Goal: Navigation & Orientation: Understand site structure

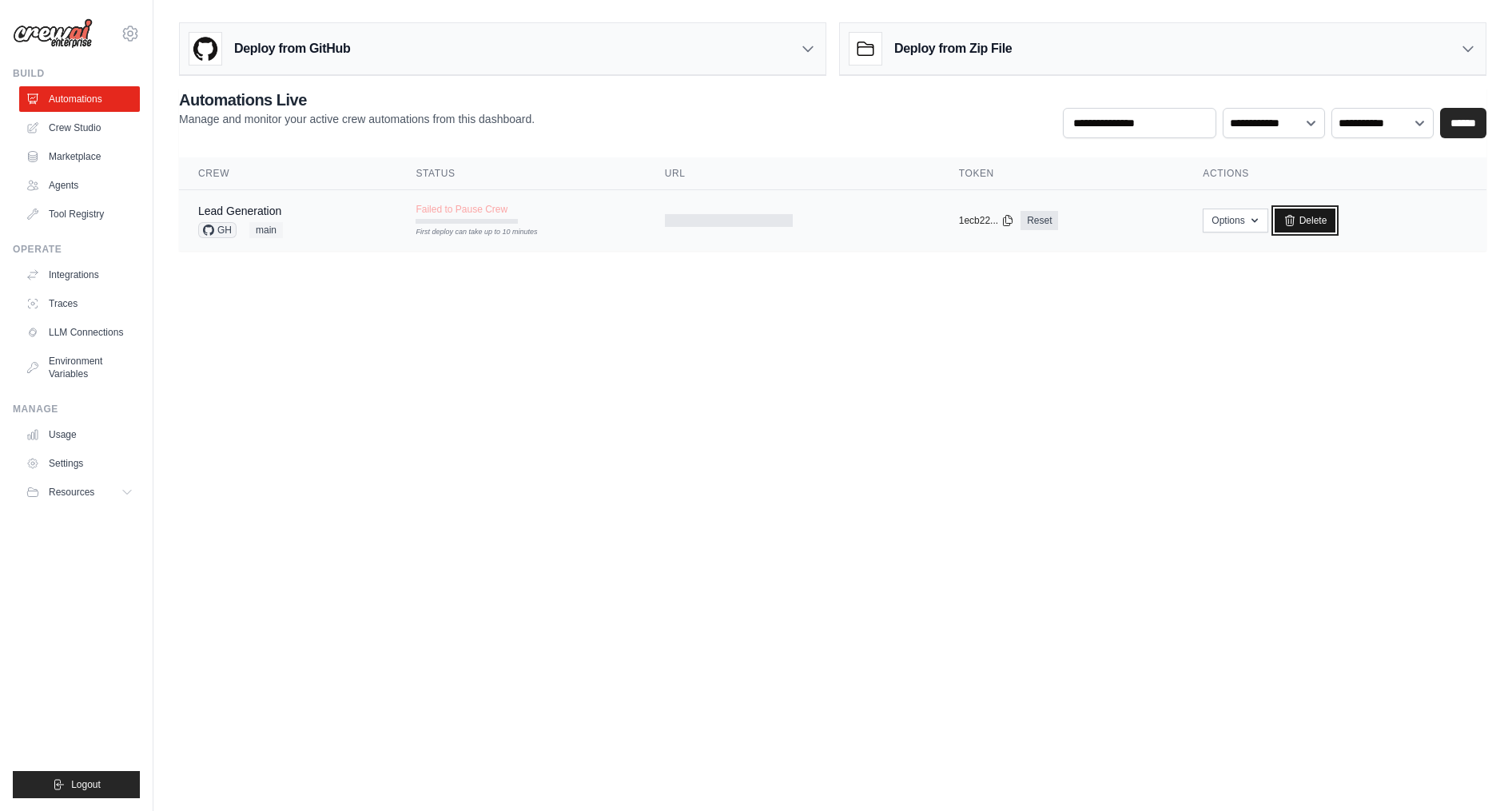
click at [1275, 219] on link "Delete" at bounding box center [1305, 220] width 62 height 24
click at [1281, 228] on link "Delete" at bounding box center [1305, 220] width 62 height 24
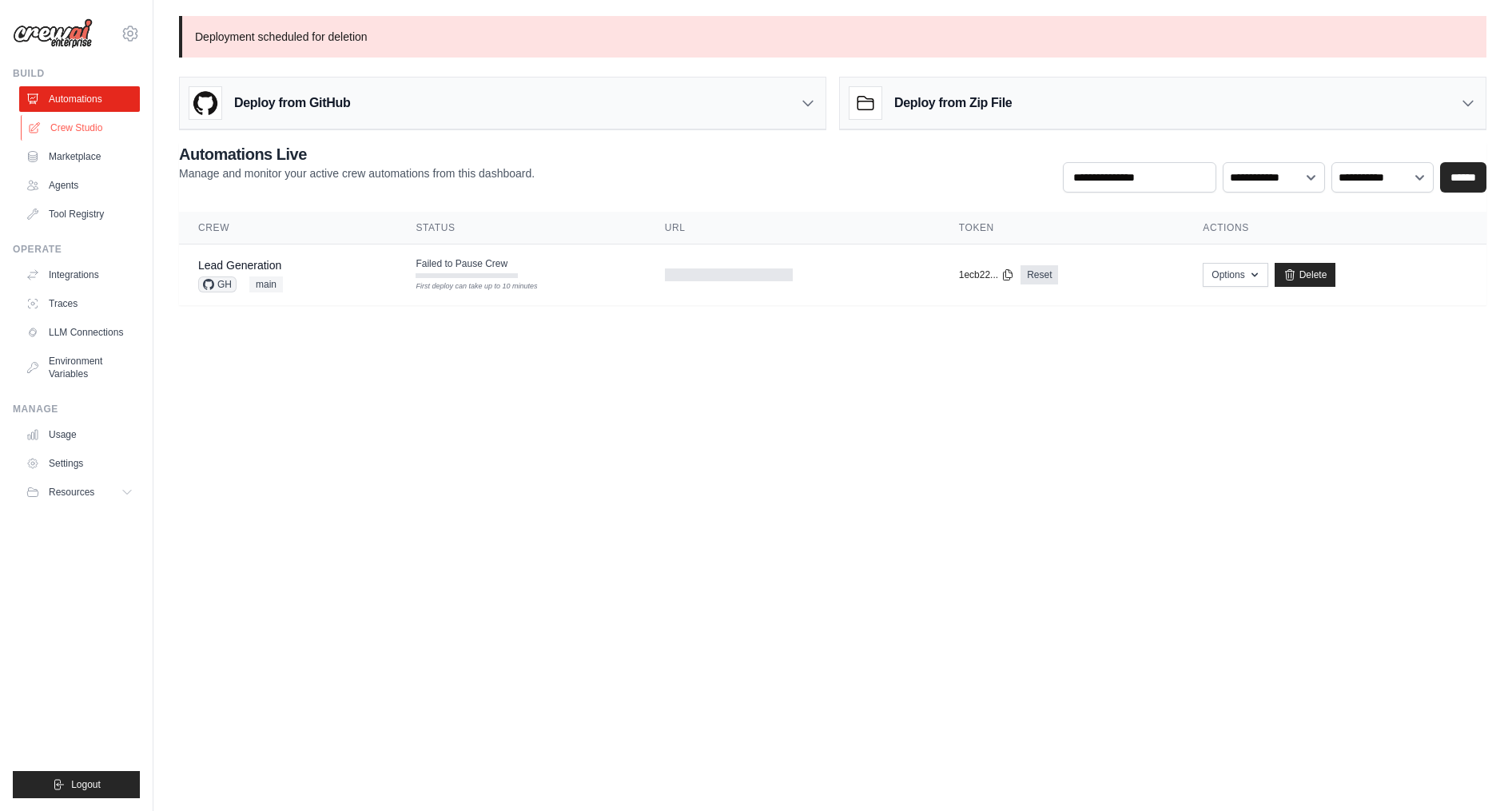
click at [74, 123] on link "Crew Studio" at bounding box center [80, 127] width 121 height 25
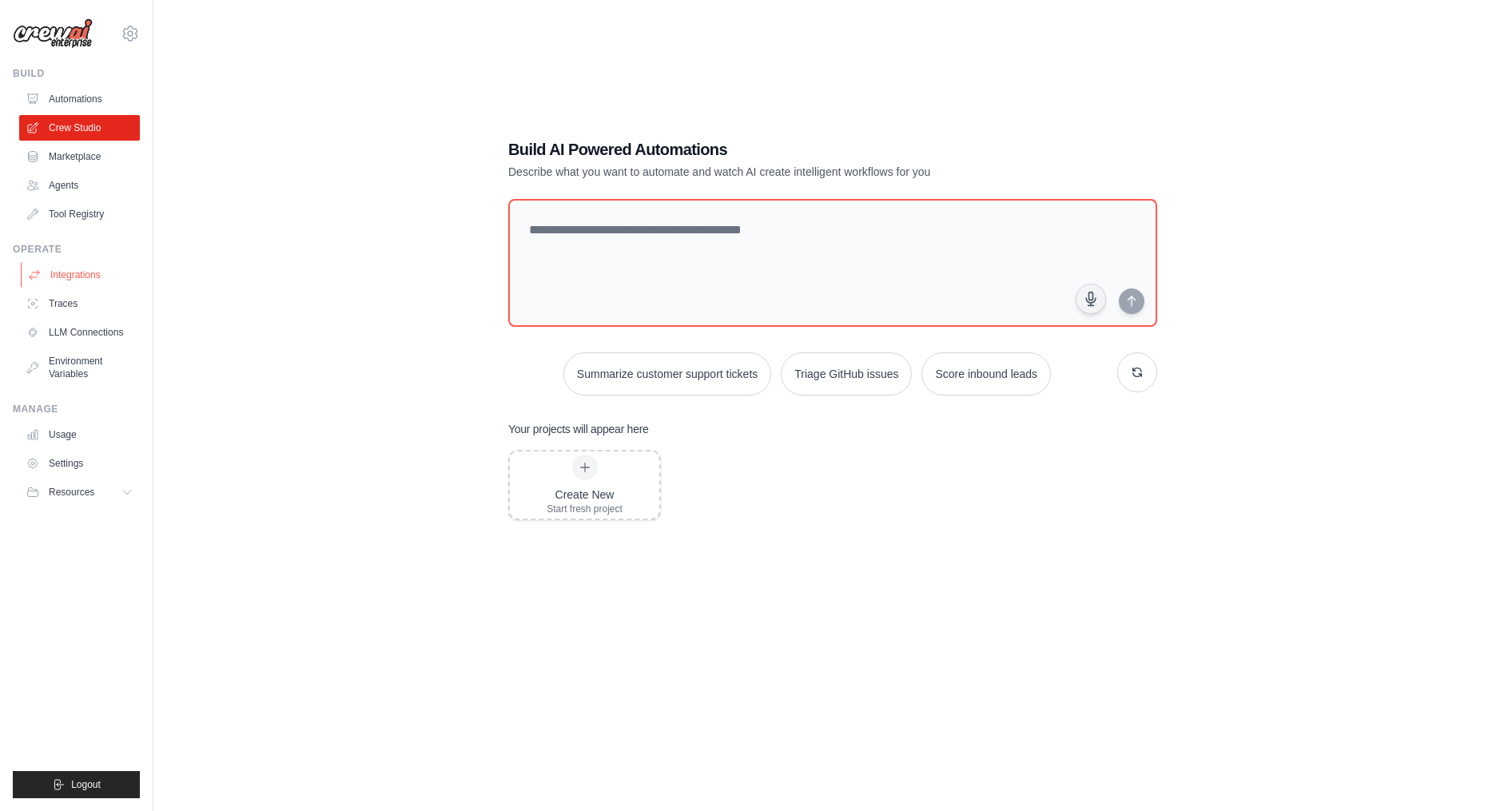
click at [58, 270] on link "Integrations" at bounding box center [80, 274] width 121 height 25
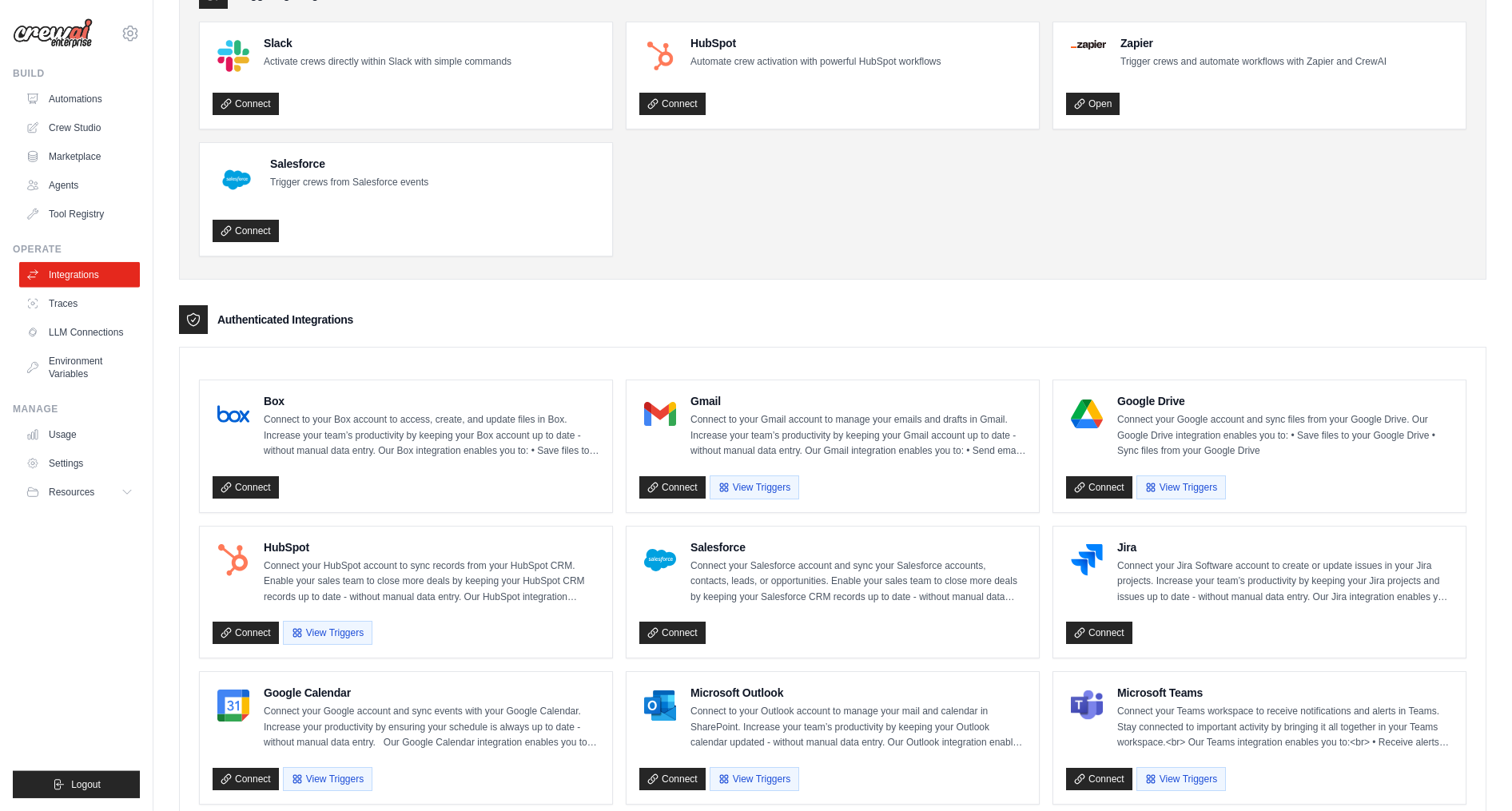
scroll to position [102, 0]
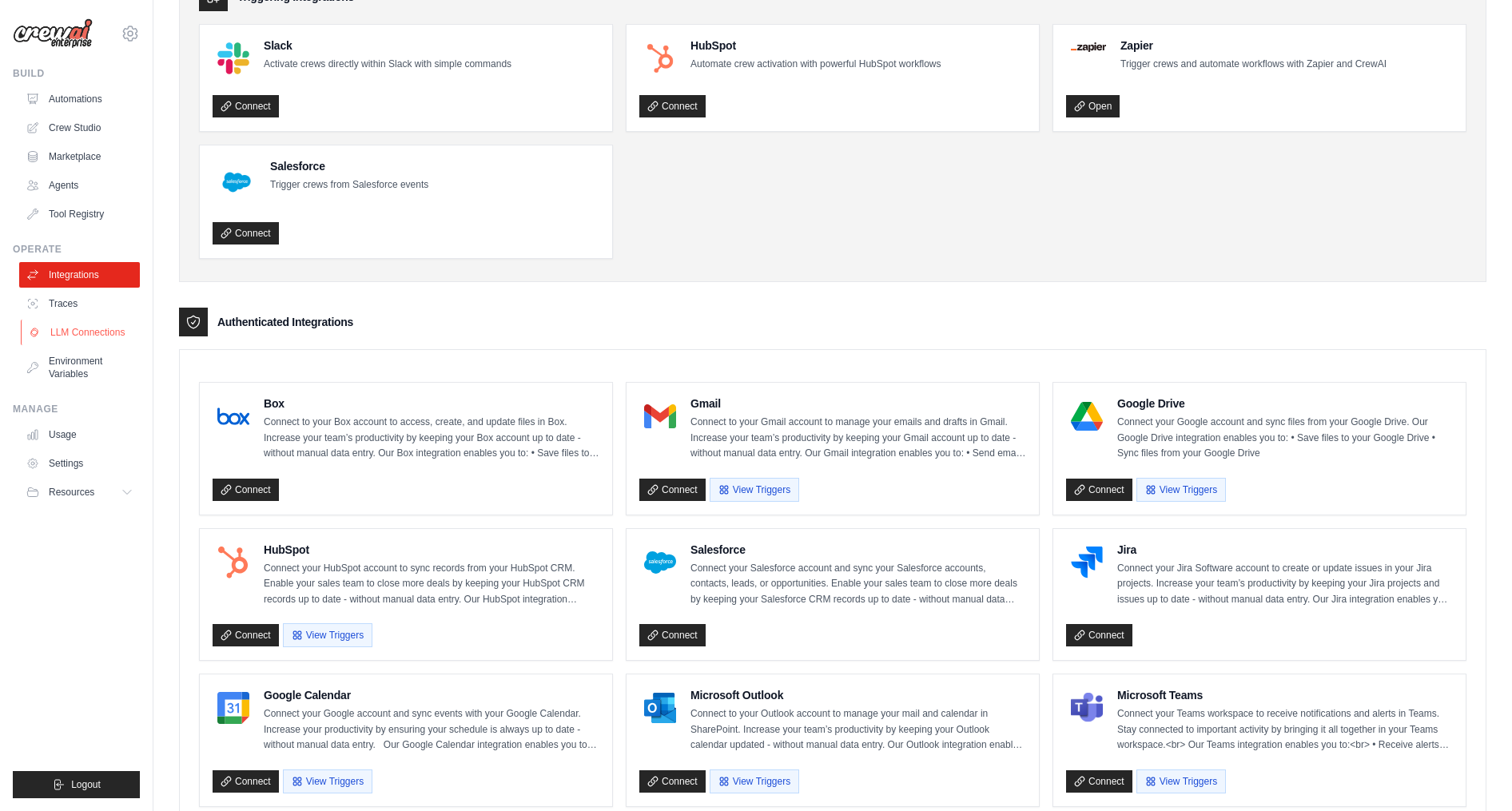
click at [79, 334] on link "LLM Connections" at bounding box center [80, 332] width 121 height 25
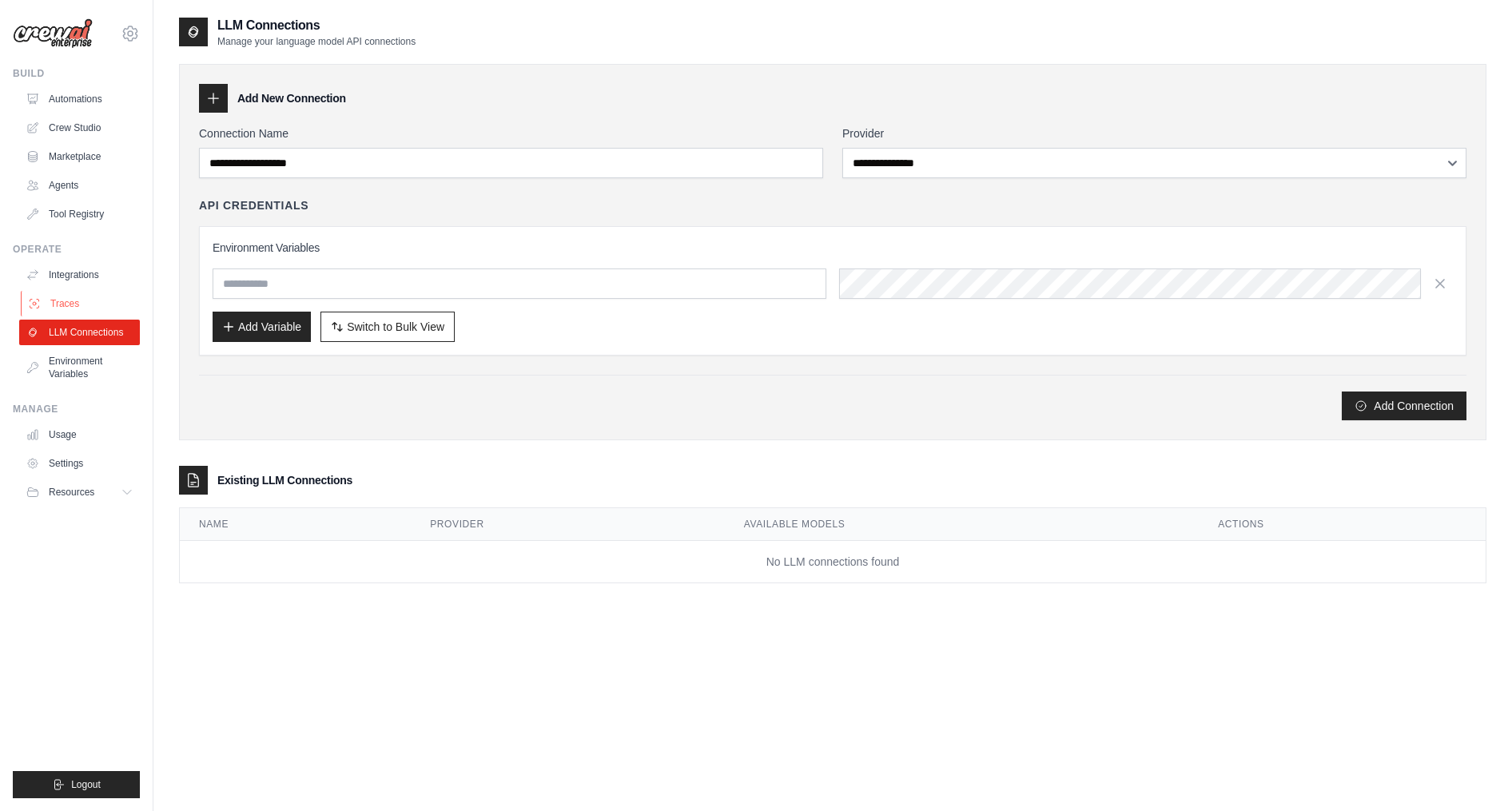
click at [80, 292] on link "Traces" at bounding box center [80, 303] width 121 height 25
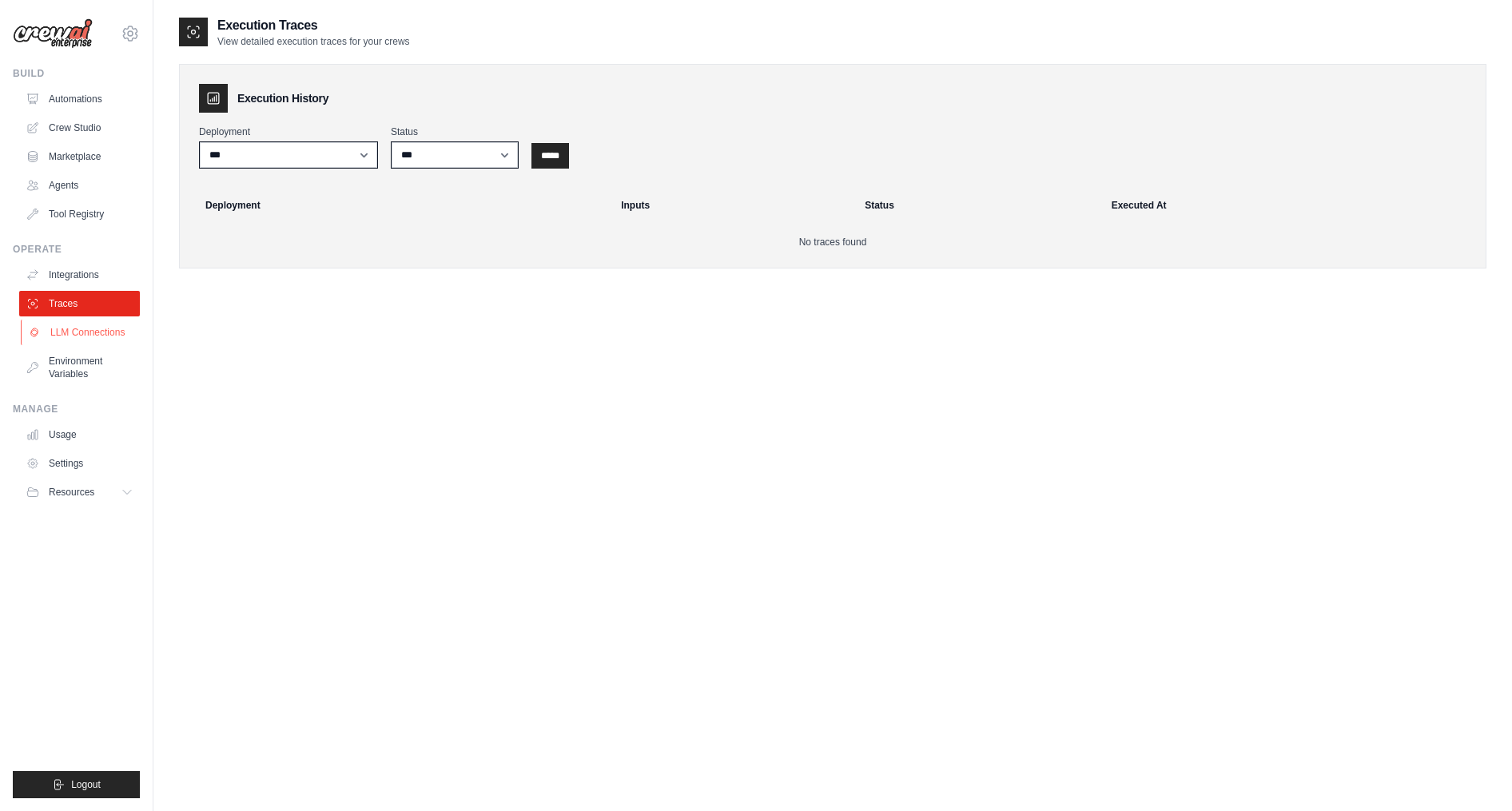
click at [68, 326] on link "LLM Connections" at bounding box center [80, 332] width 121 height 25
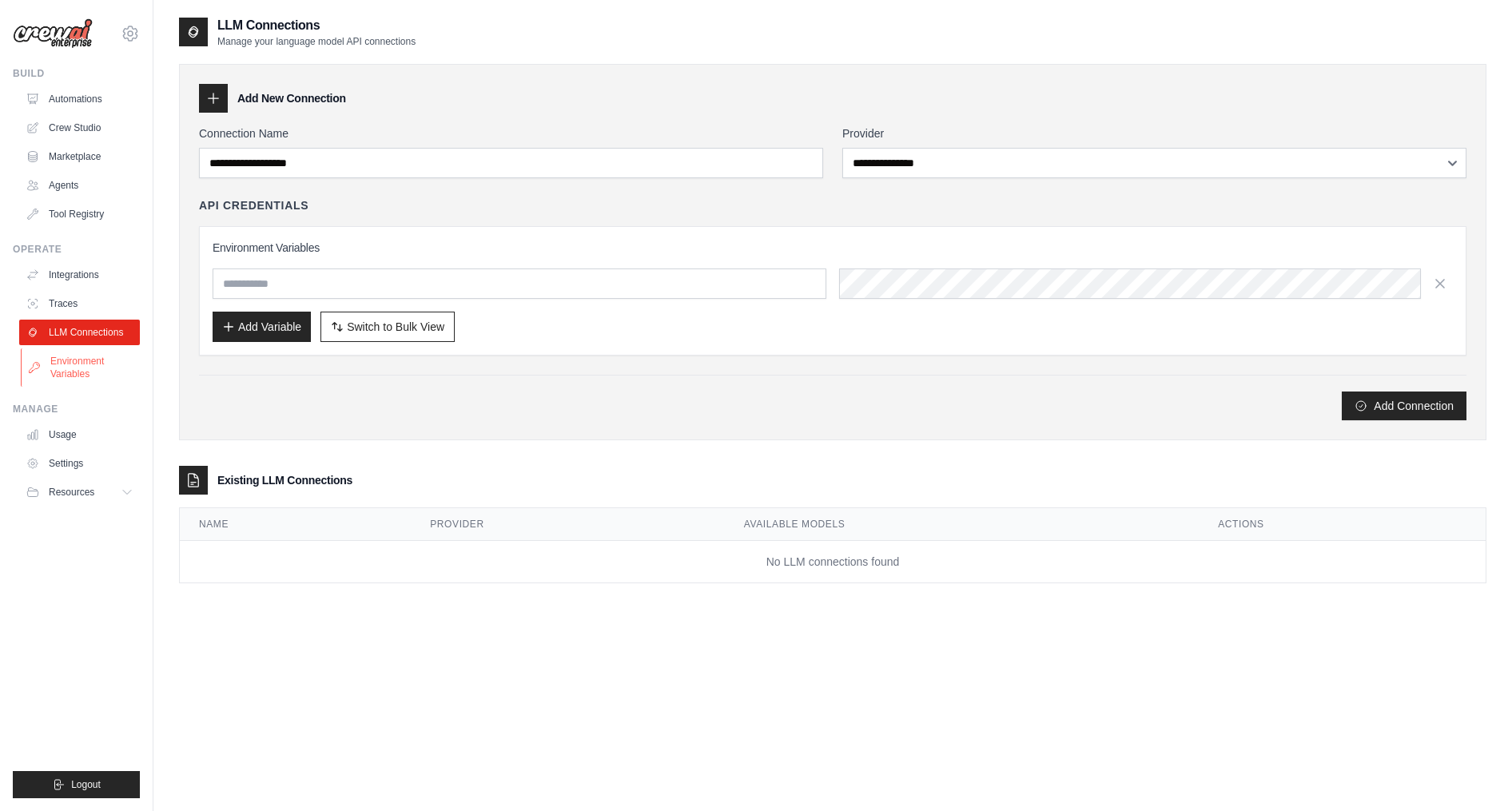
click at [63, 351] on link "Environment Variables" at bounding box center [80, 367] width 121 height 39
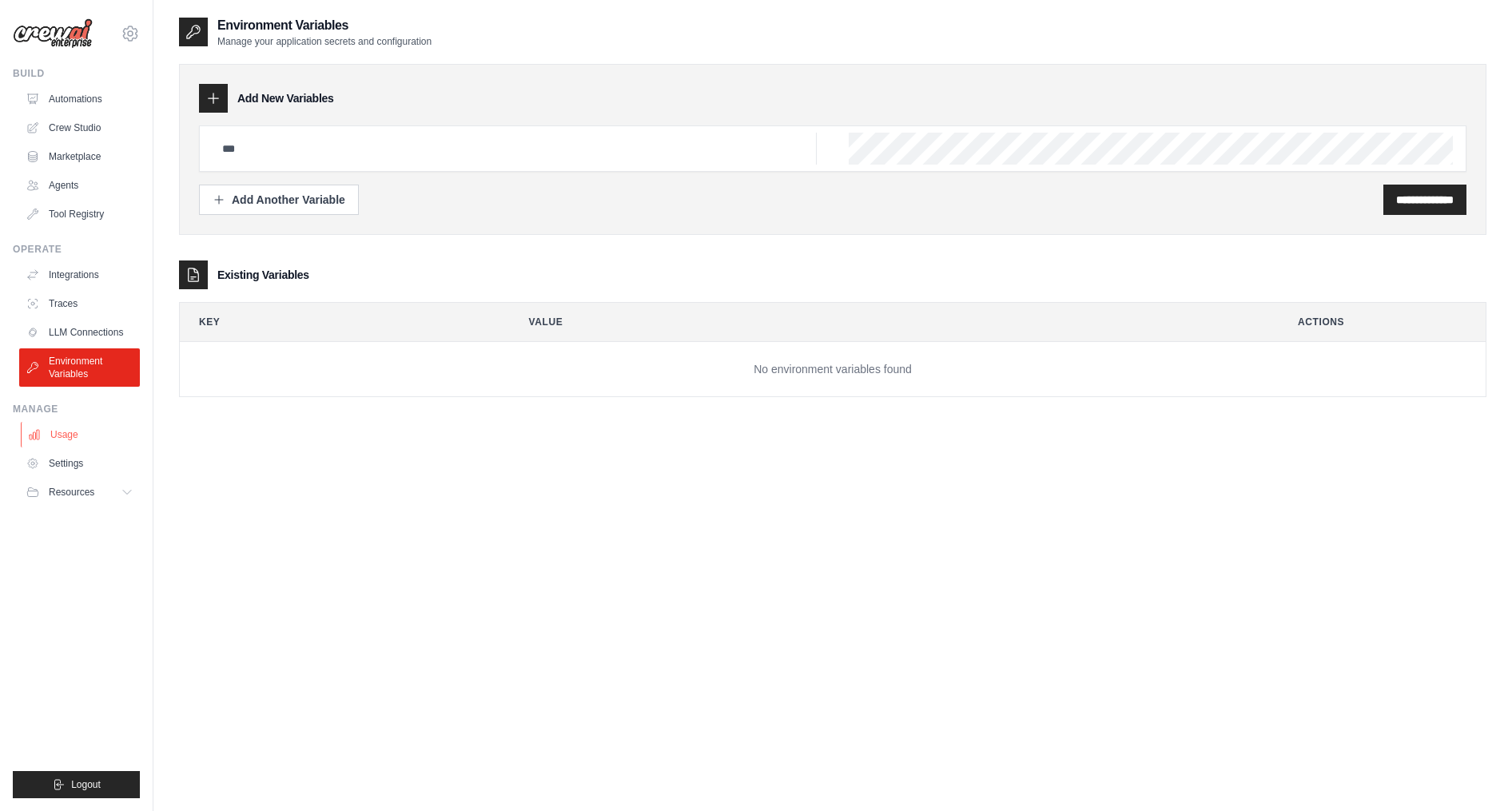
click at [55, 430] on link "Usage" at bounding box center [80, 434] width 121 height 25
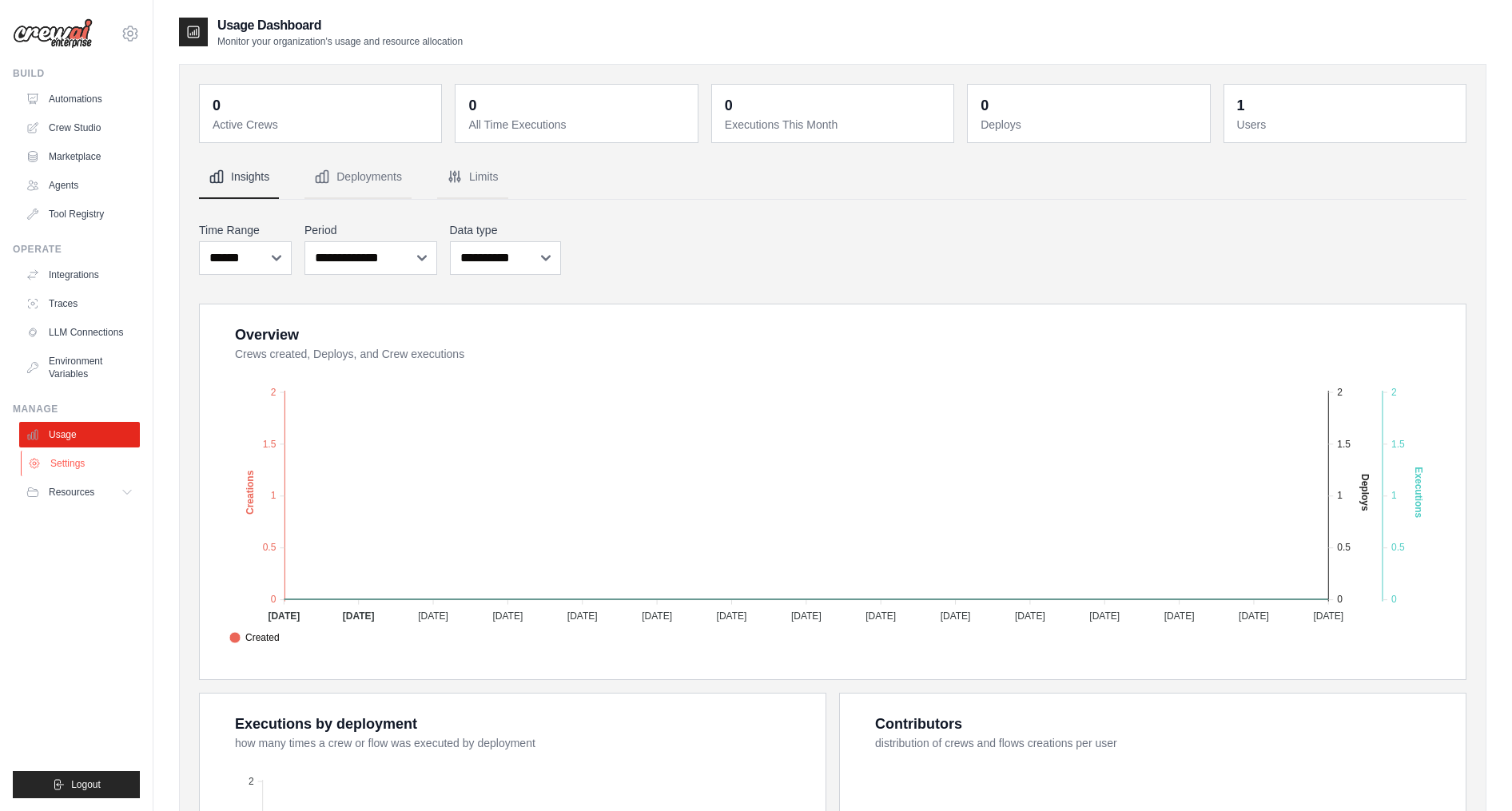
click at [60, 463] on link "Settings" at bounding box center [80, 463] width 121 height 25
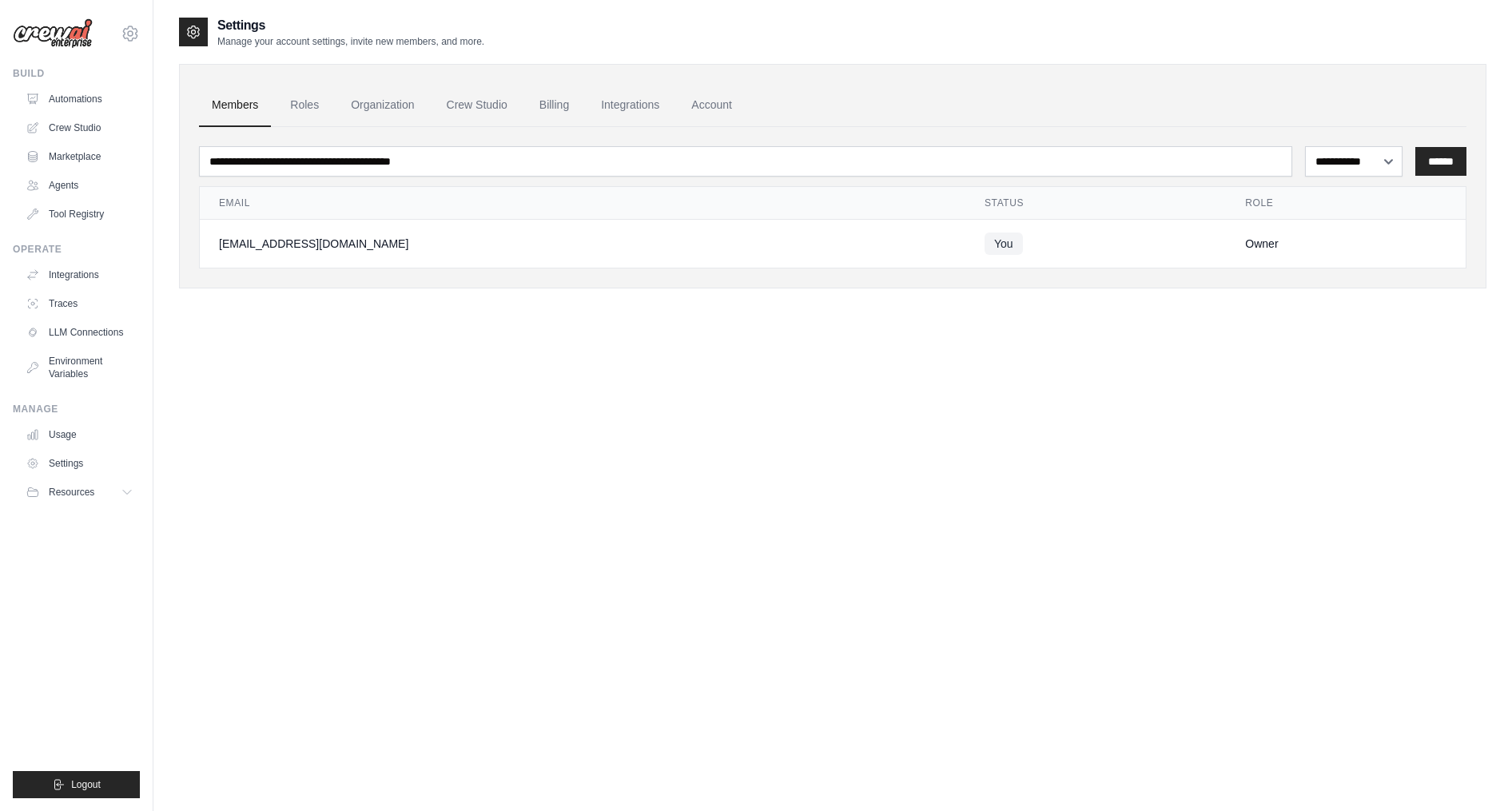
click at [65, 488] on span "Resources" at bounding box center [71, 493] width 45 height 13
click at [81, 280] on link "Integrations" at bounding box center [80, 274] width 121 height 25
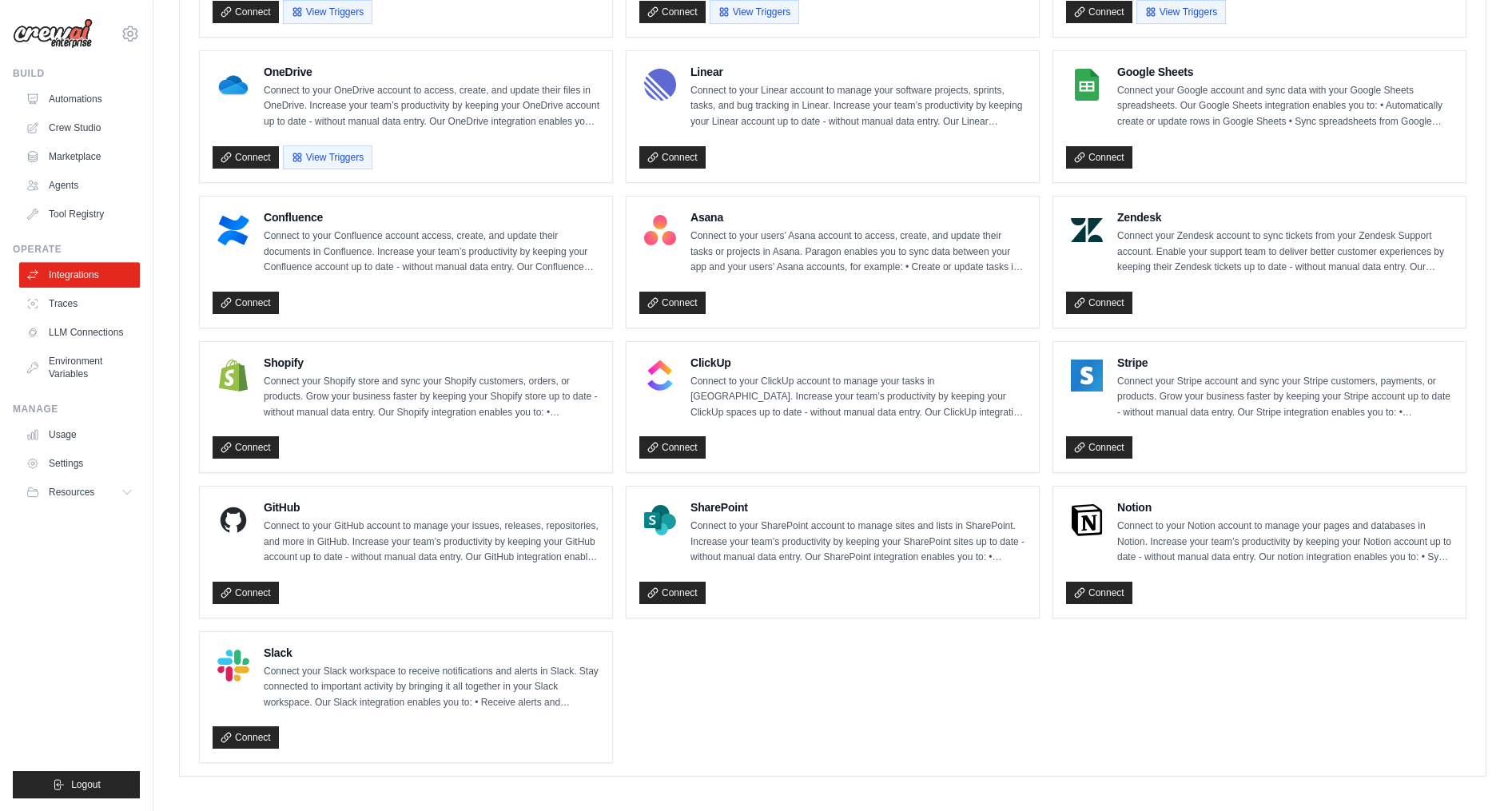
scroll to position [873, 0]
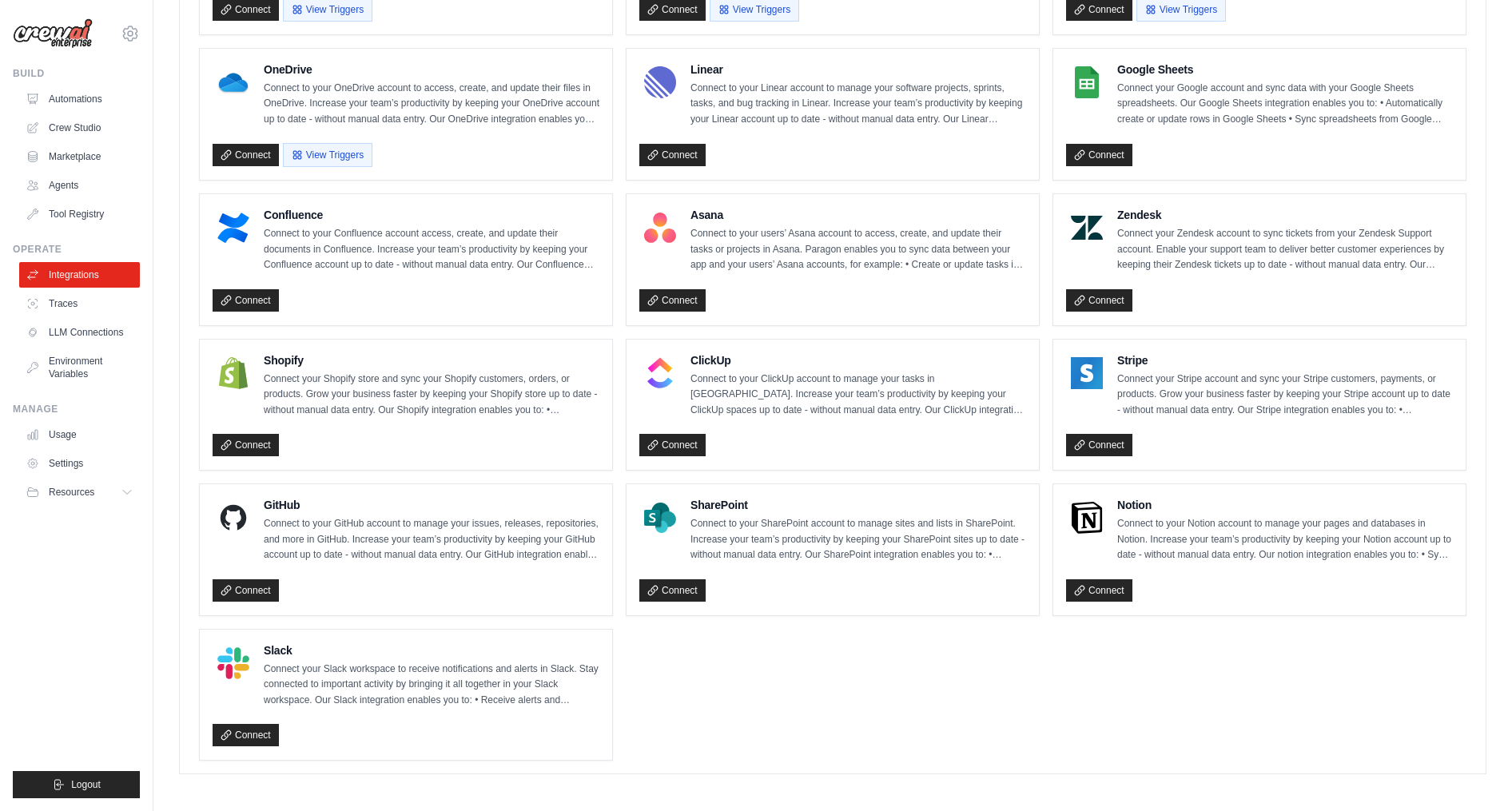
click at [273, 355] on h4 "Shopify" at bounding box center [431, 360] width 336 height 16
click at [349, 373] on p "Connect your Shopify store and sync your Shopify customers, orders, or products…" at bounding box center [431, 395] width 336 height 47
click at [522, 395] on p "Connect your Shopify store and sync your Shopify customers, orders, or products…" at bounding box center [431, 395] width 336 height 47
click at [227, 364] on img at bounding box center [233, 373] width 32 height 32
click at [855, 381] on p "Connect to your ClickUp account to manage your tasks in [GEOGRAPHIC_DATA]. Incr…" at bounding box center [858, 395] width 336 height 47
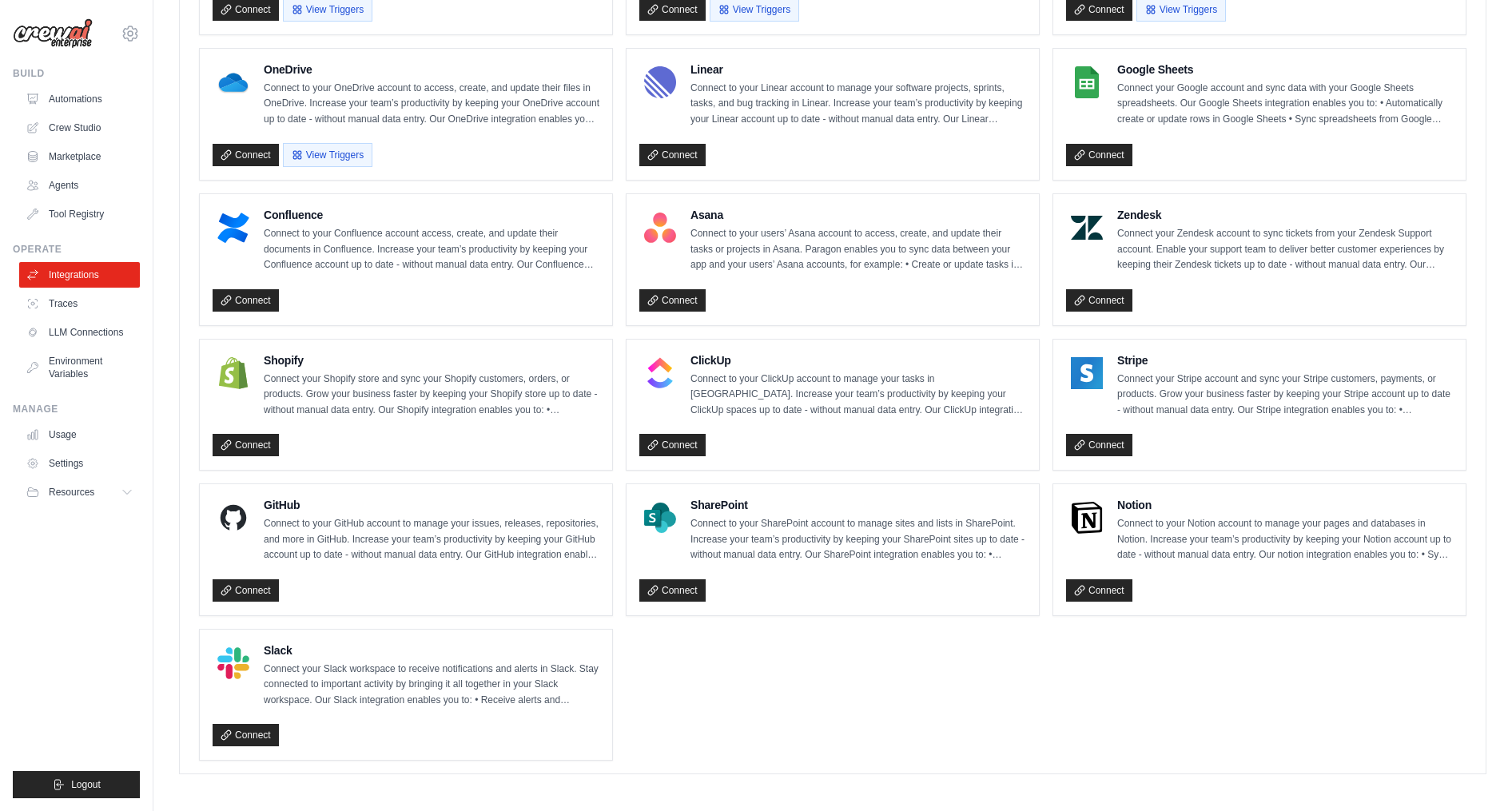
click at [826, 394] on p "Connect to your ClickUp account to manage your tasks in [GEOGRAPHIC_DATA]. Incr…" at bounding box center [858, 395] width 336 height 47
click at [819, 416] on div "Searching Please Wait..." at bounding box center [818, 438] width 78 height 62
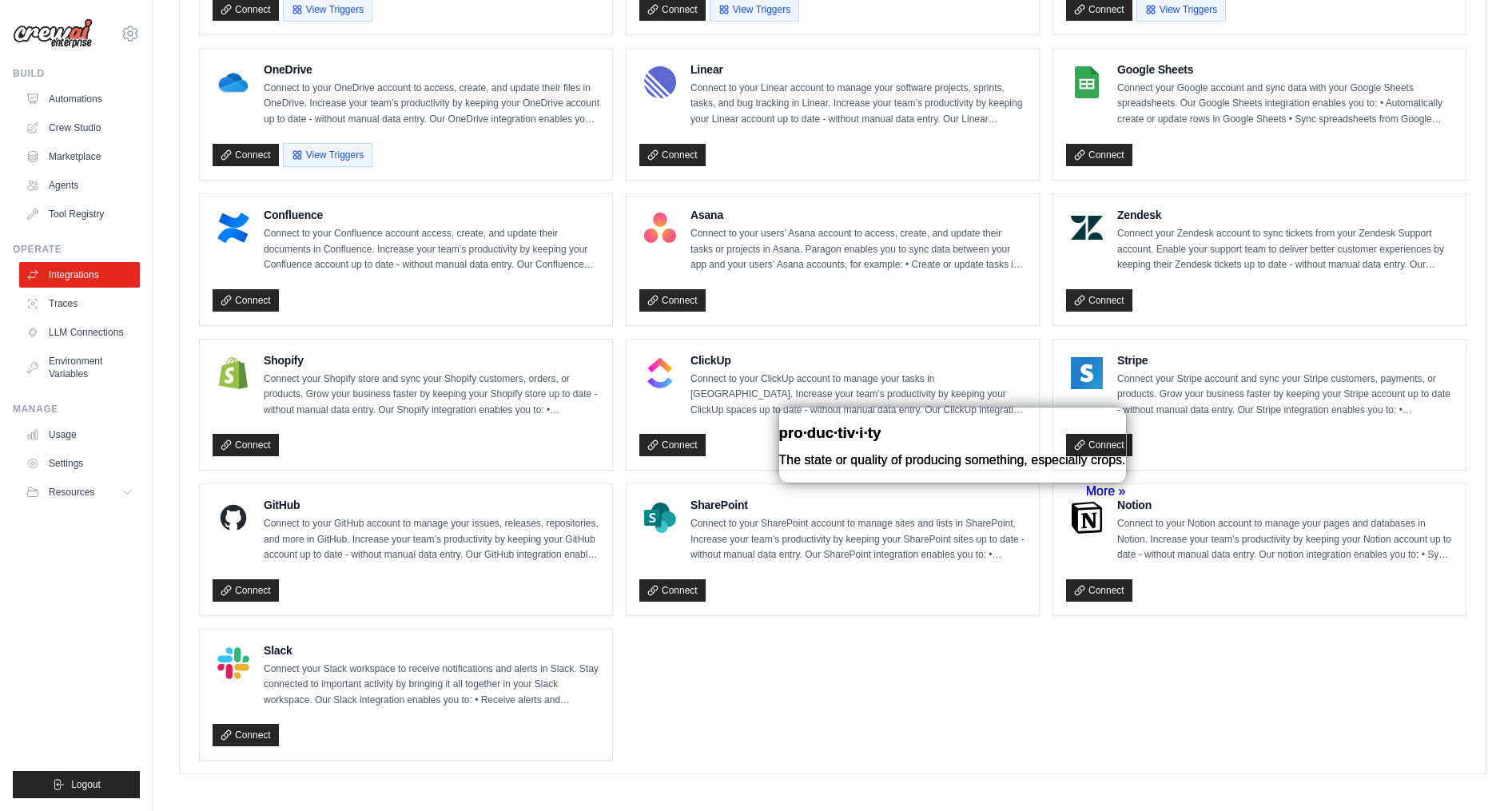
click at [760, 388] on p "Connect to your ClickUp account to manage your tasks in [GEOGRAPHIC_DATA]. Incr…" at bounding box center [858, 395] width 336 height 47
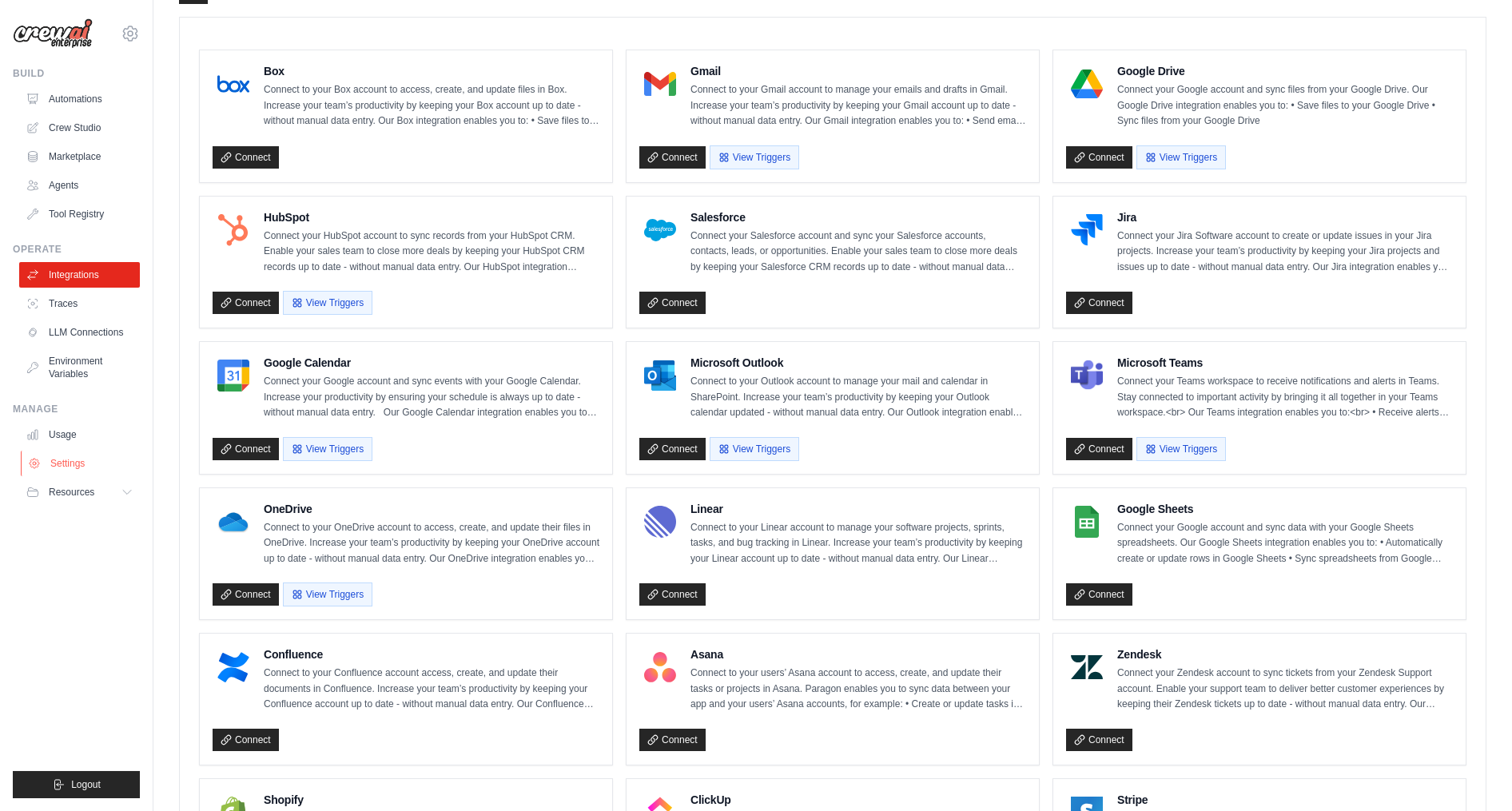
scroll to position [432, 0]
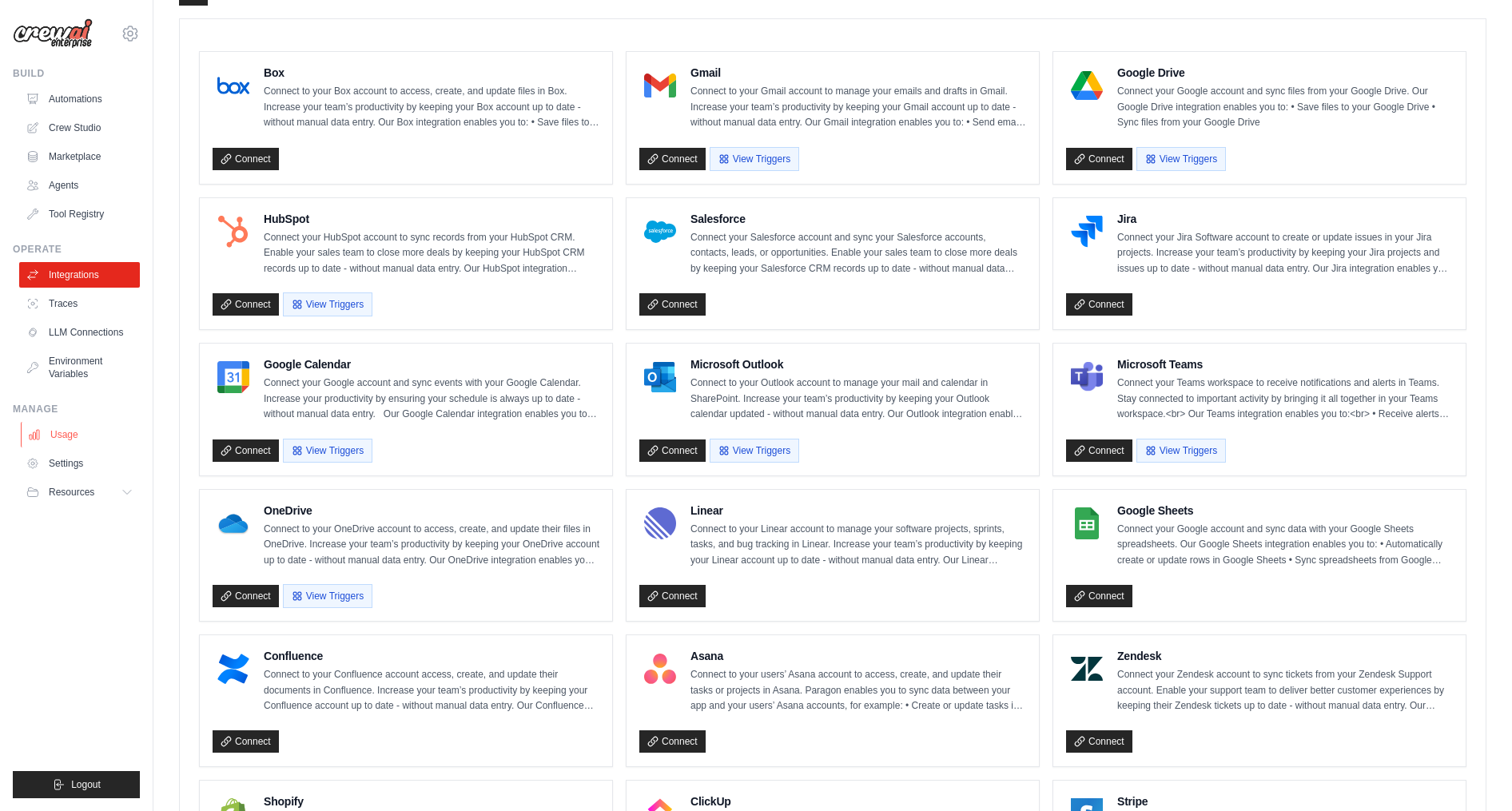
click at [80, 442] on link "Usage" at bounding box center [80, 434] width 121 height 25
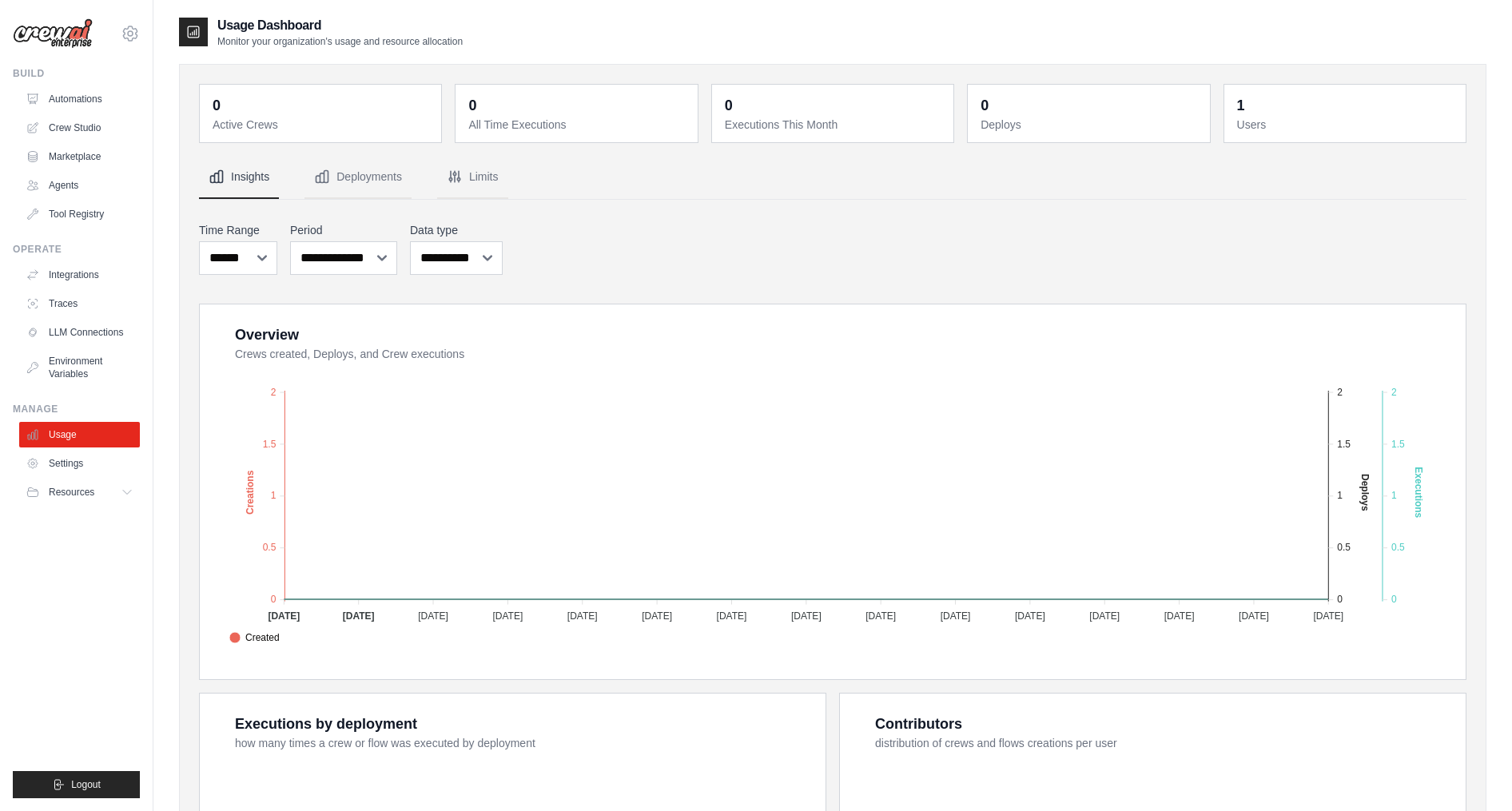
click at [74, 465] on link "Settings" at bounding box center [79, 463] width 121 height 25
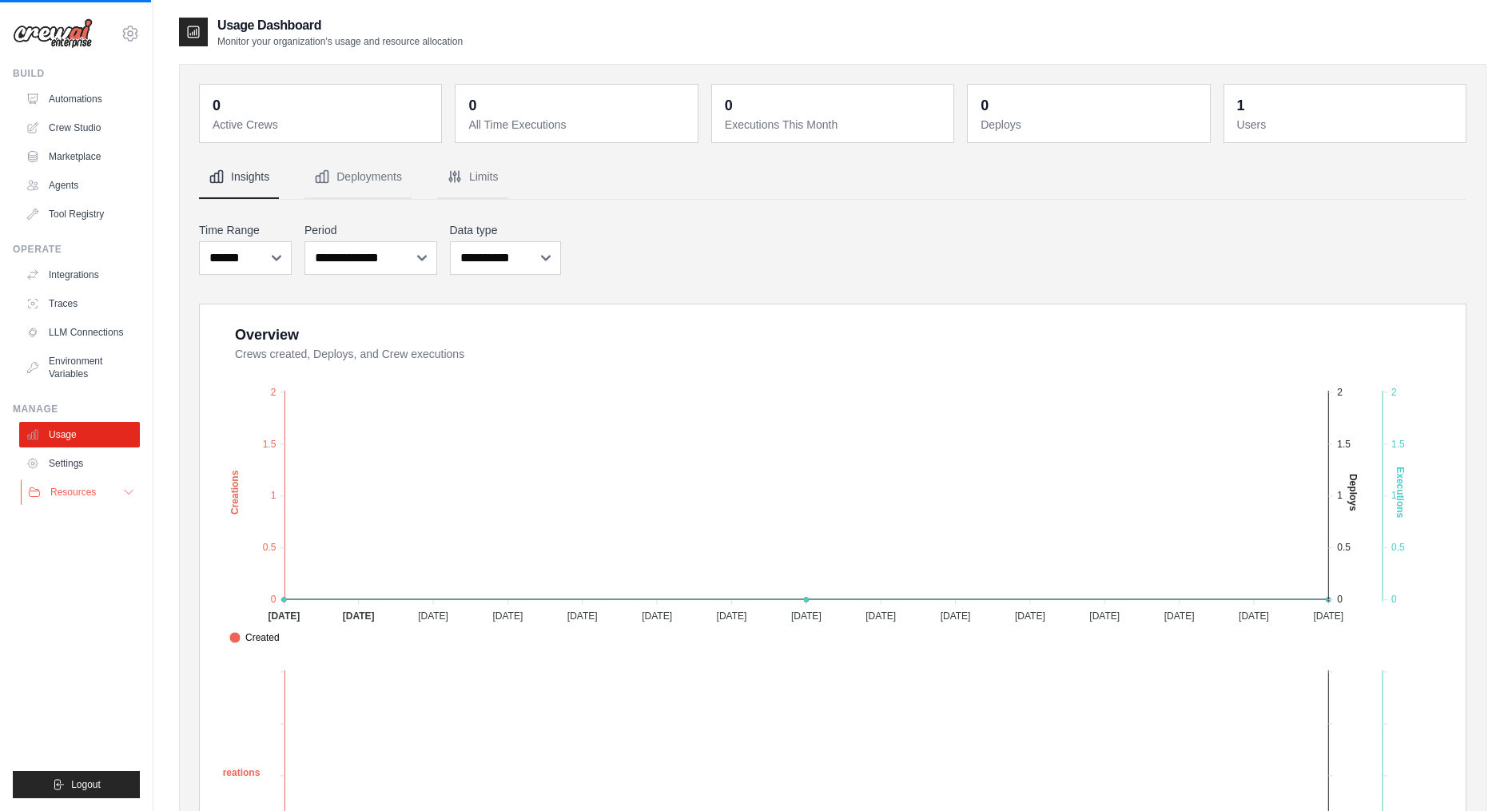
click at [69, 486] on span "Resources" at bounding box center [72, 493] width 45 height 13
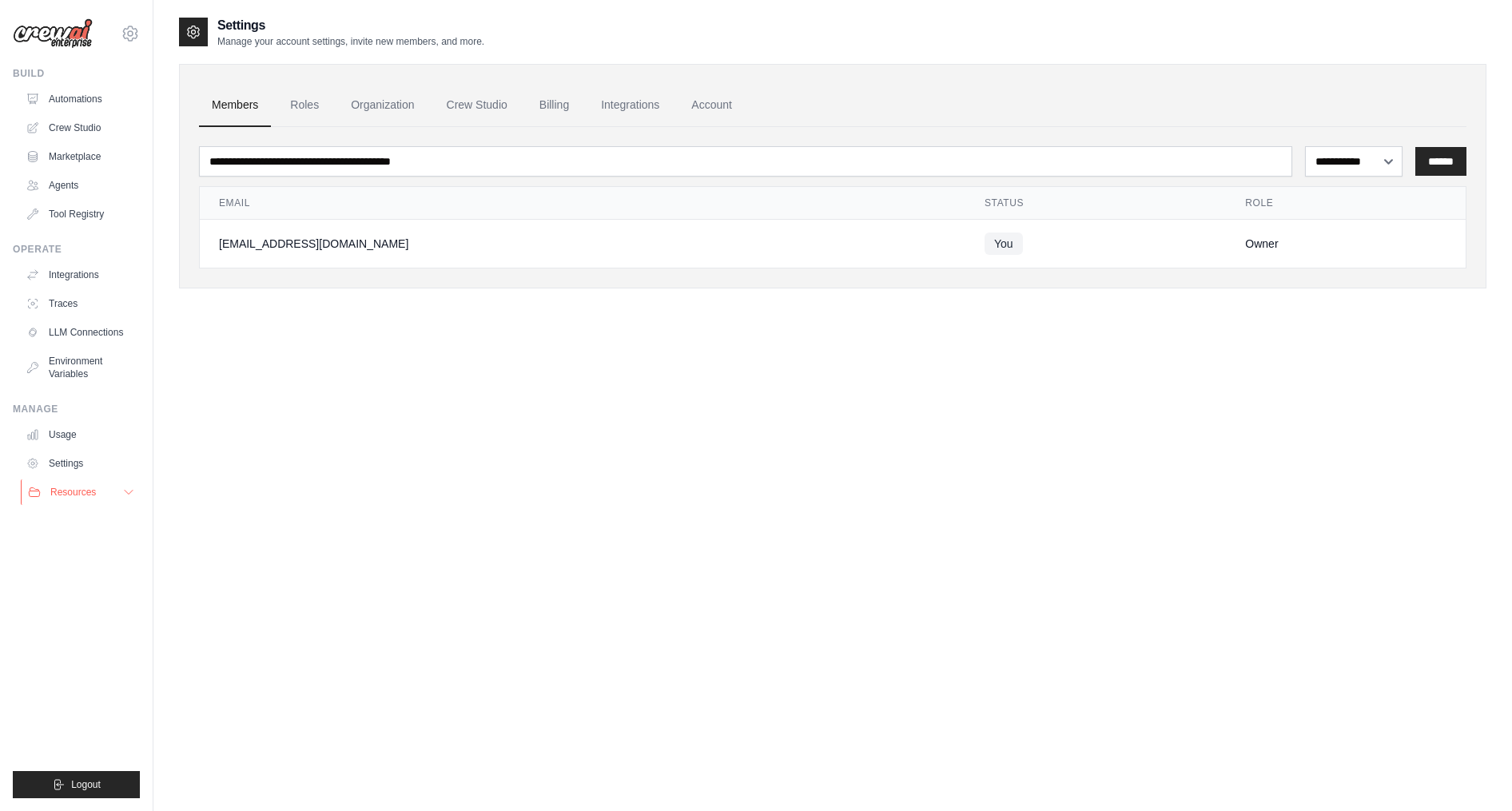
click at [91, 497] on span "Resources" at bounding box center [72, 493] width 45 height 13
click at [85, 510] on link "Documentation" at bounding box center [85, 519] width 111 height 22
click at [77, 110] on link "Automations" at bounding box center [80, 99] width 121 height 25
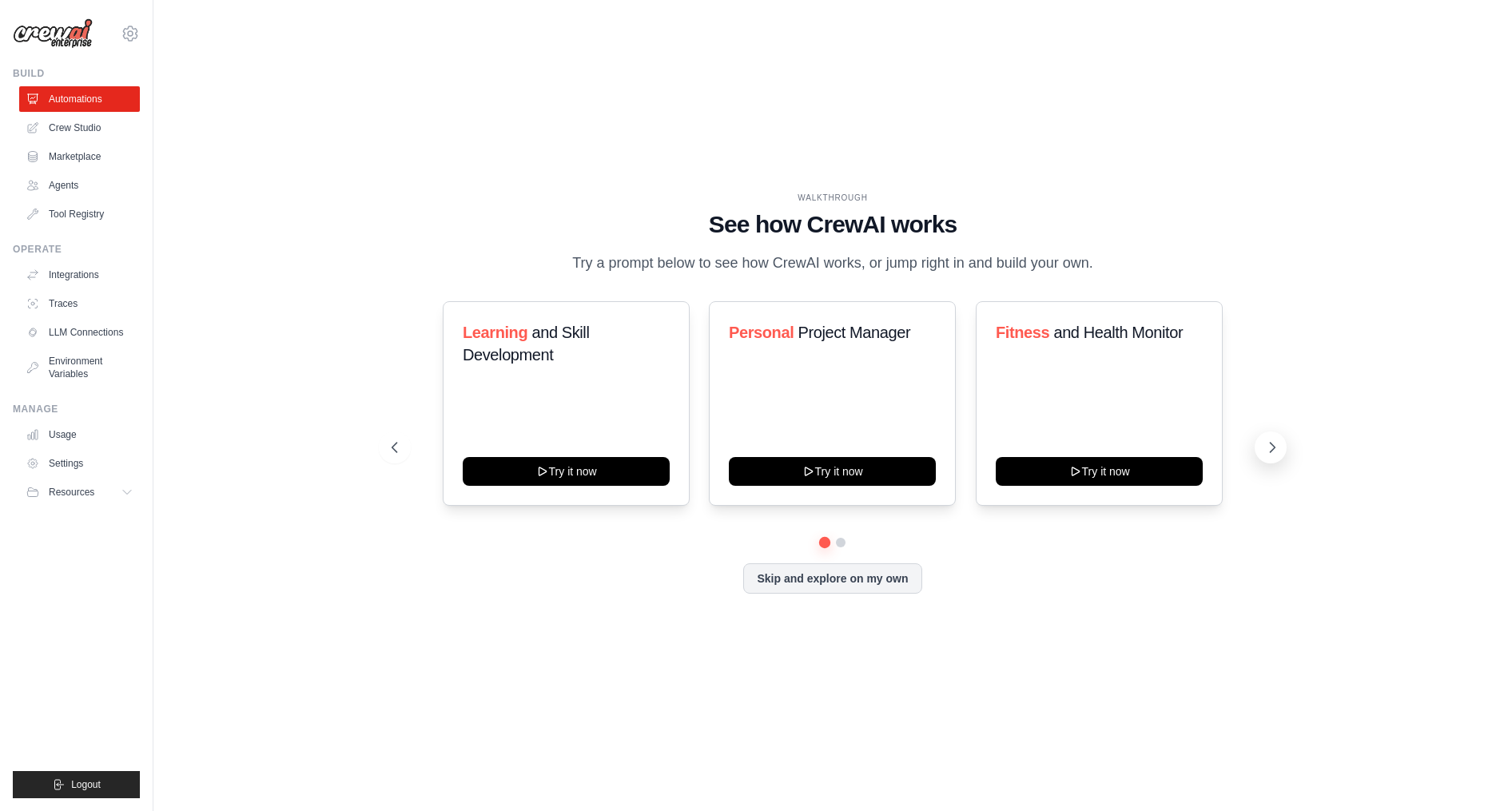
click at [1272, 452] on icon at bounding box center [1273, 447] width 5 height 10
click at [395, 456] on icon at bounding box center [393, 447] width 16 height 16
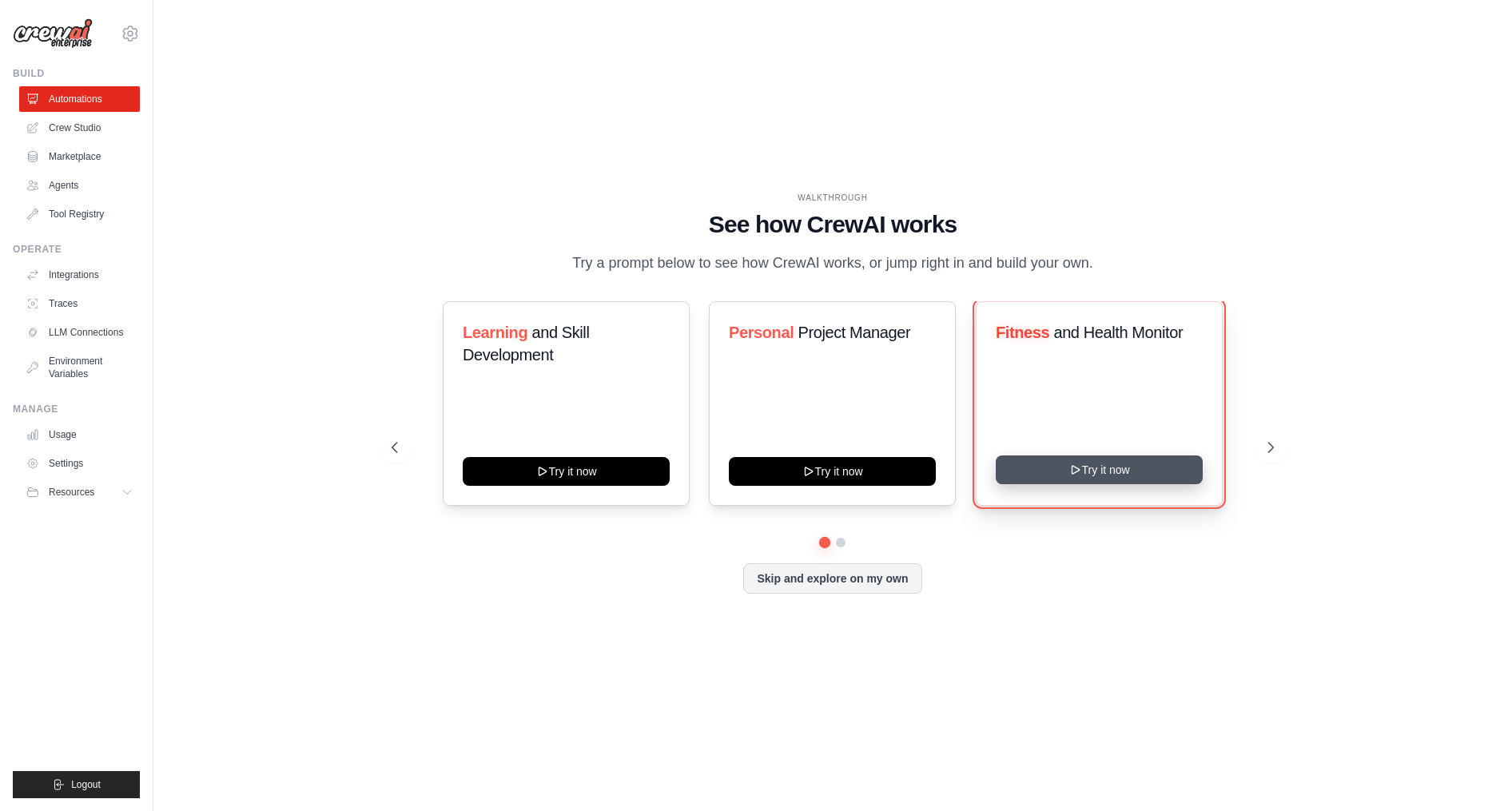
click at [1147, 484] on button "Try it now" at bounding box center [1100, 470] width 207 height 29
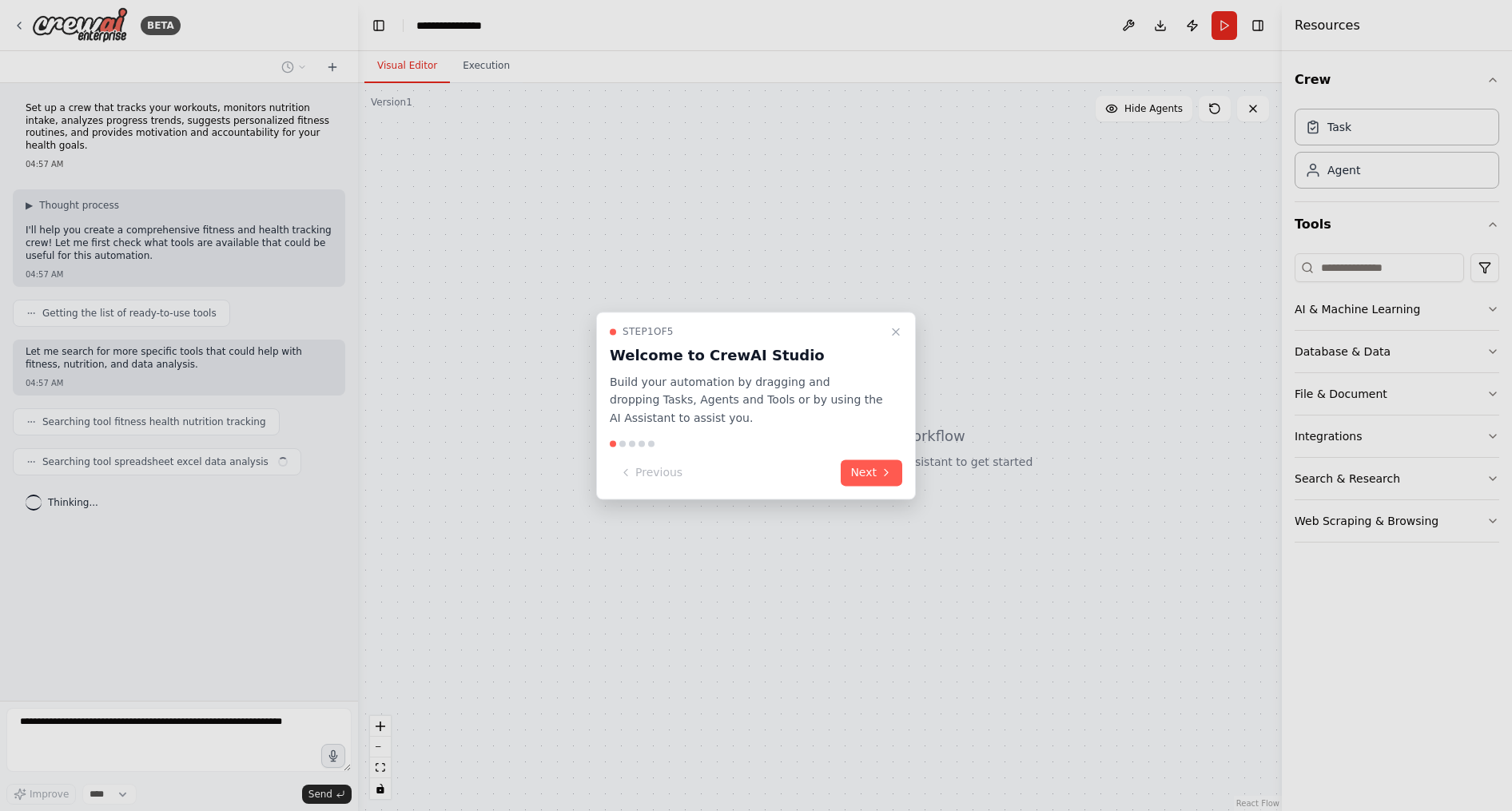
click at [857, 471] on button "Next" at bounding box center [871, 473] width 62 height 26
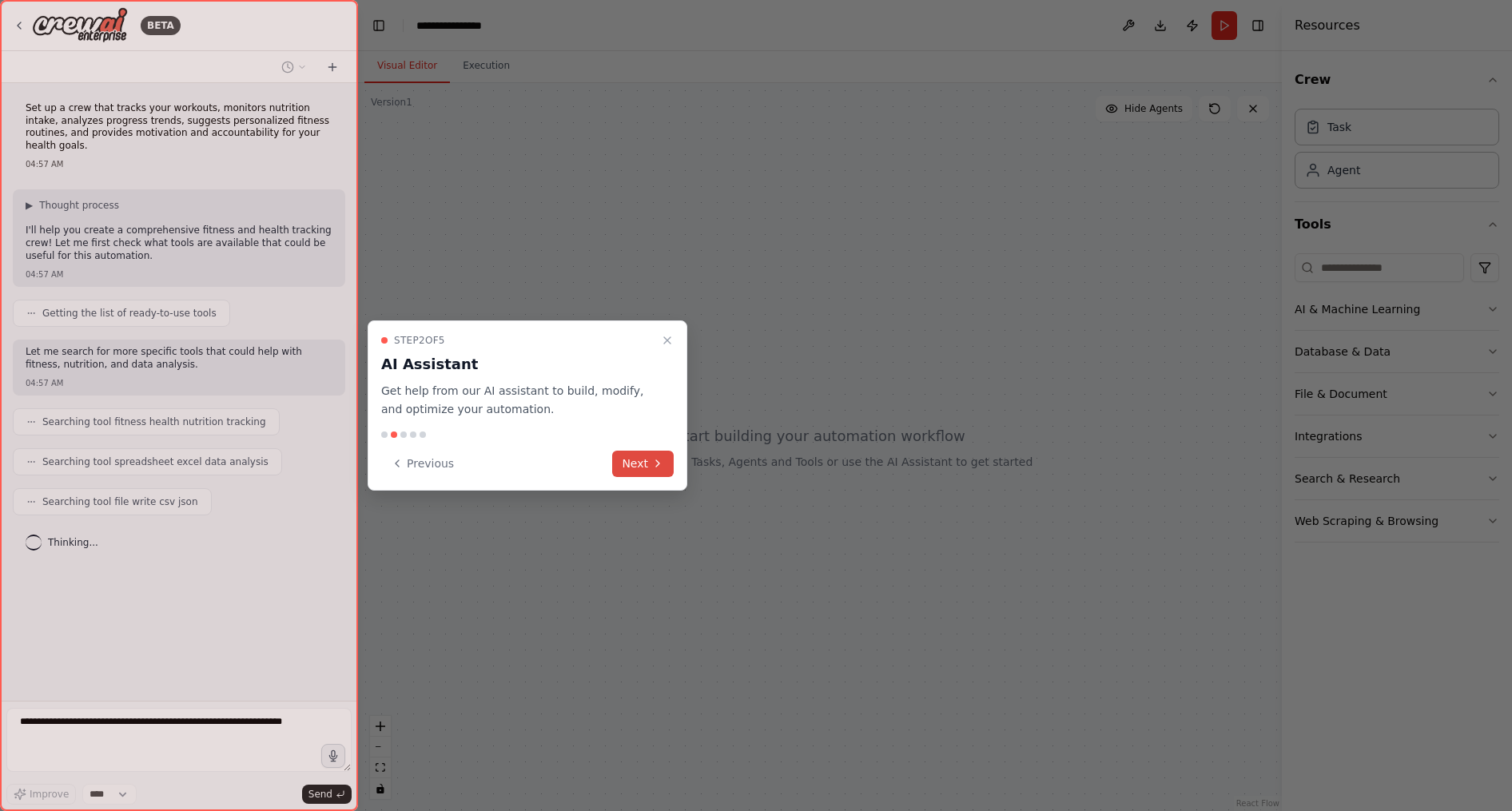
click at [619, 468] on button "Next" at bounding box center [642, 464] width 62 height 26
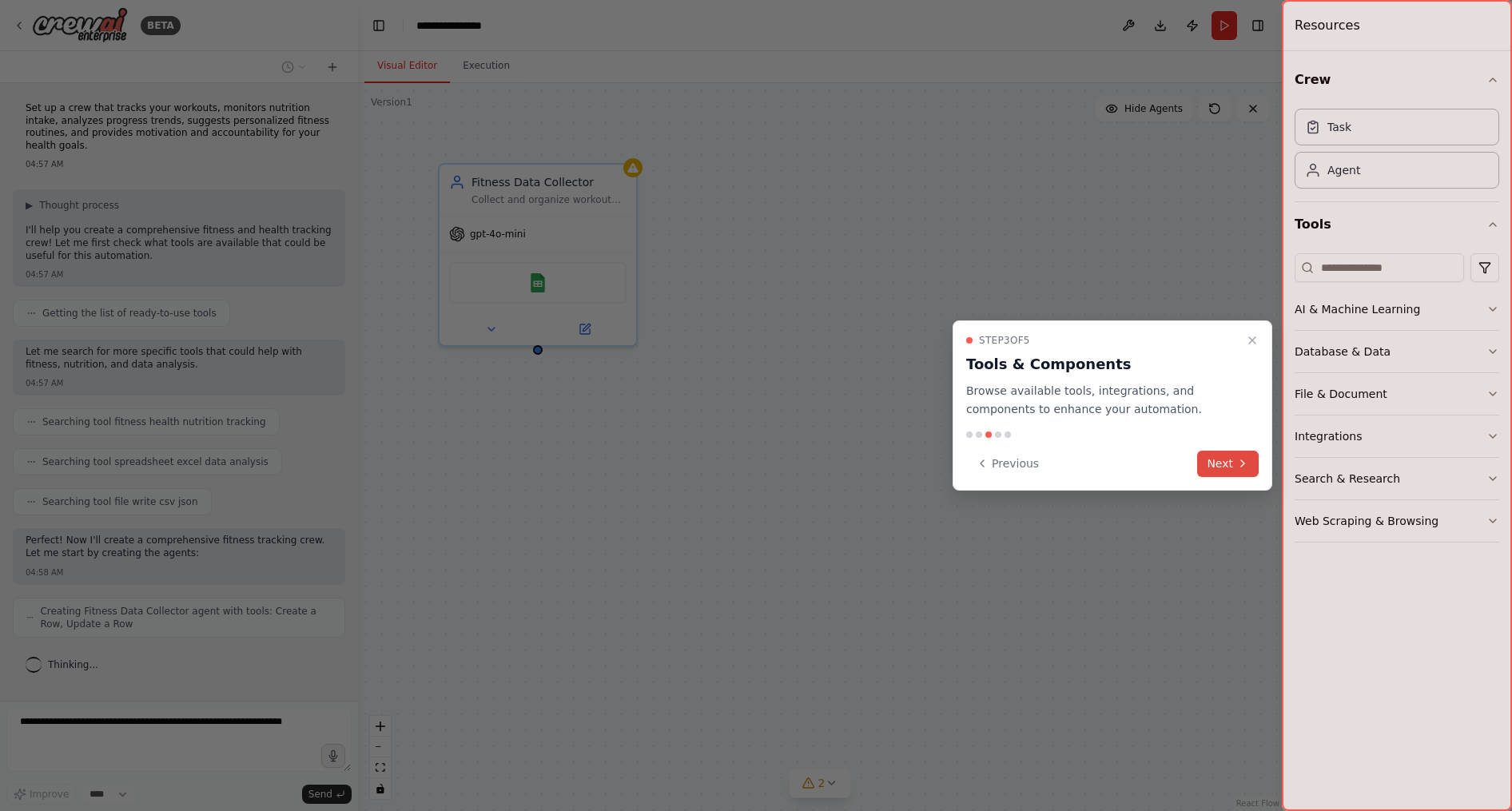
click at [1219, 460] on button "Next" at bounding box center [1228, 464] width 62 height 26
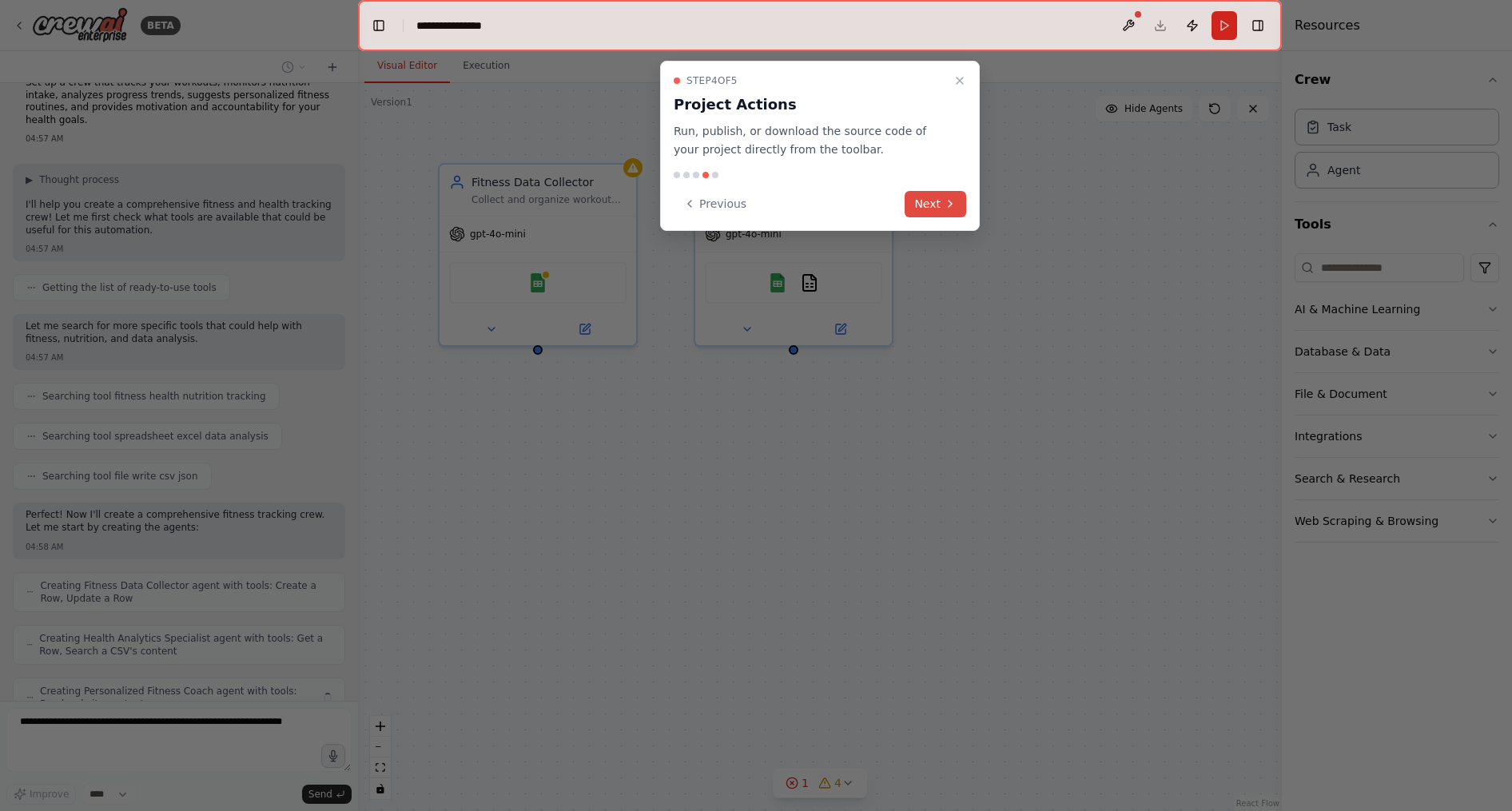
scroll to position [78, 0]
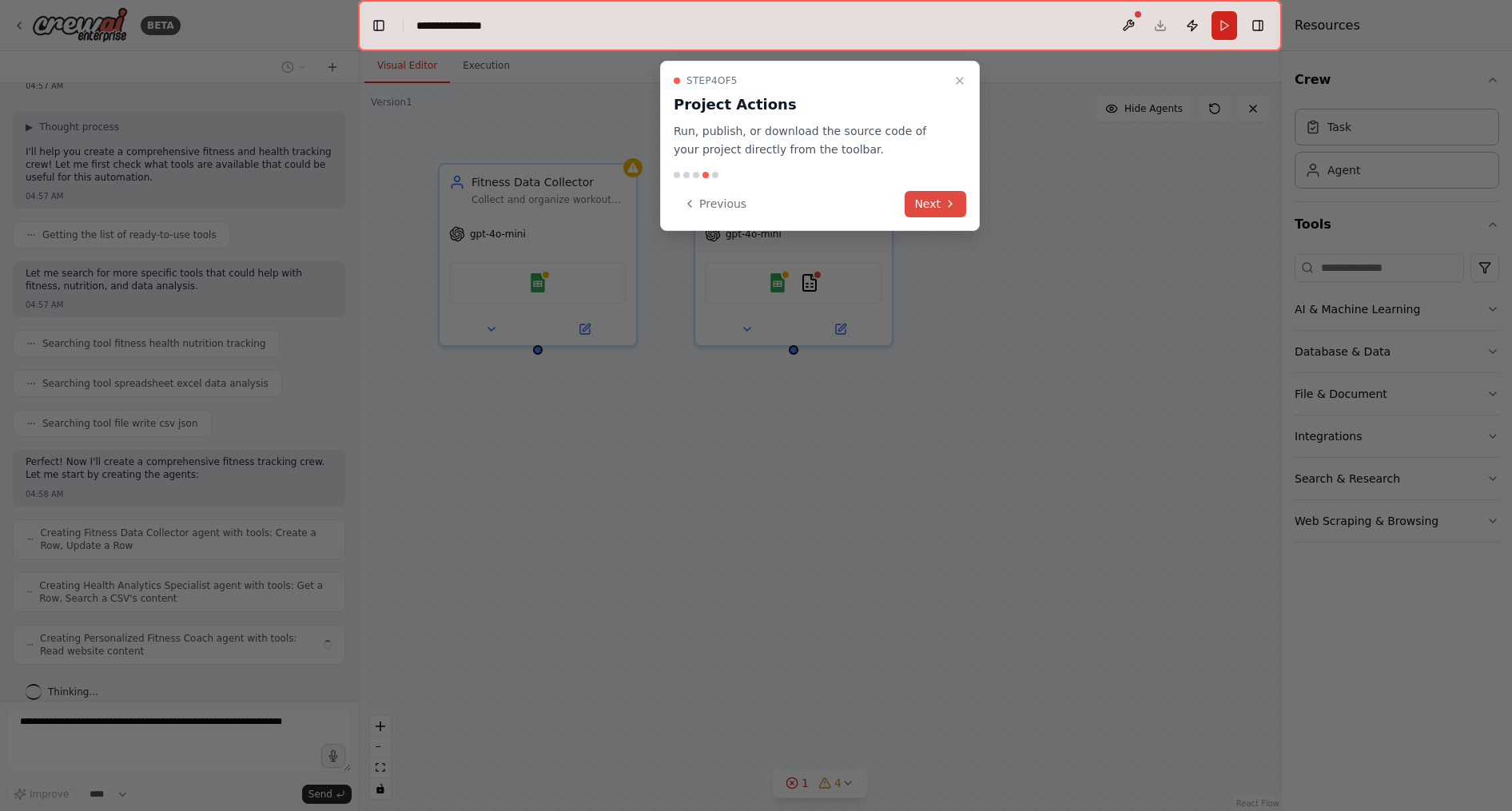
click at [949, 206] on icon at bounding box center [950, 204] width 13 height 13
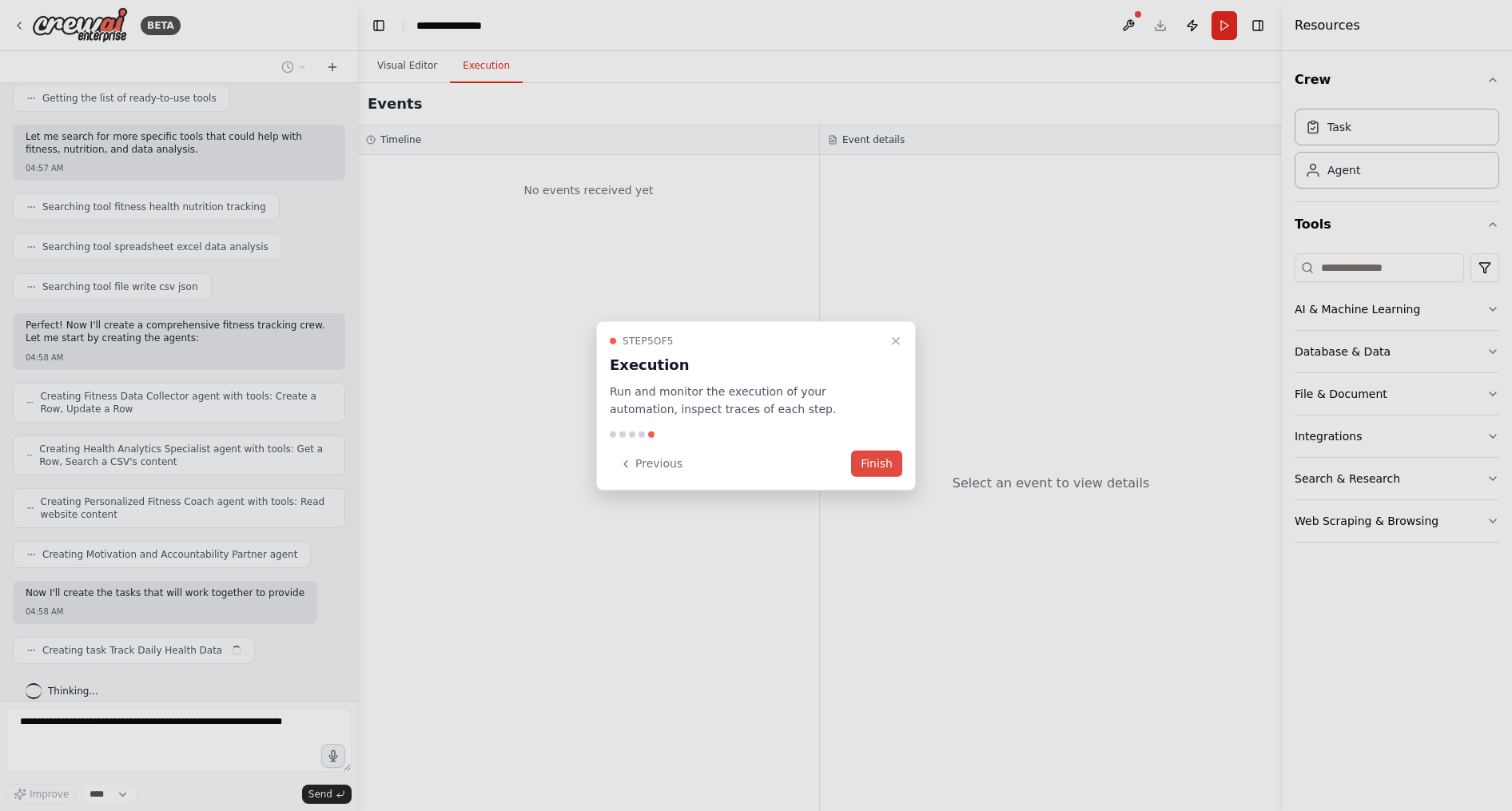
scroll to position [227, 0]
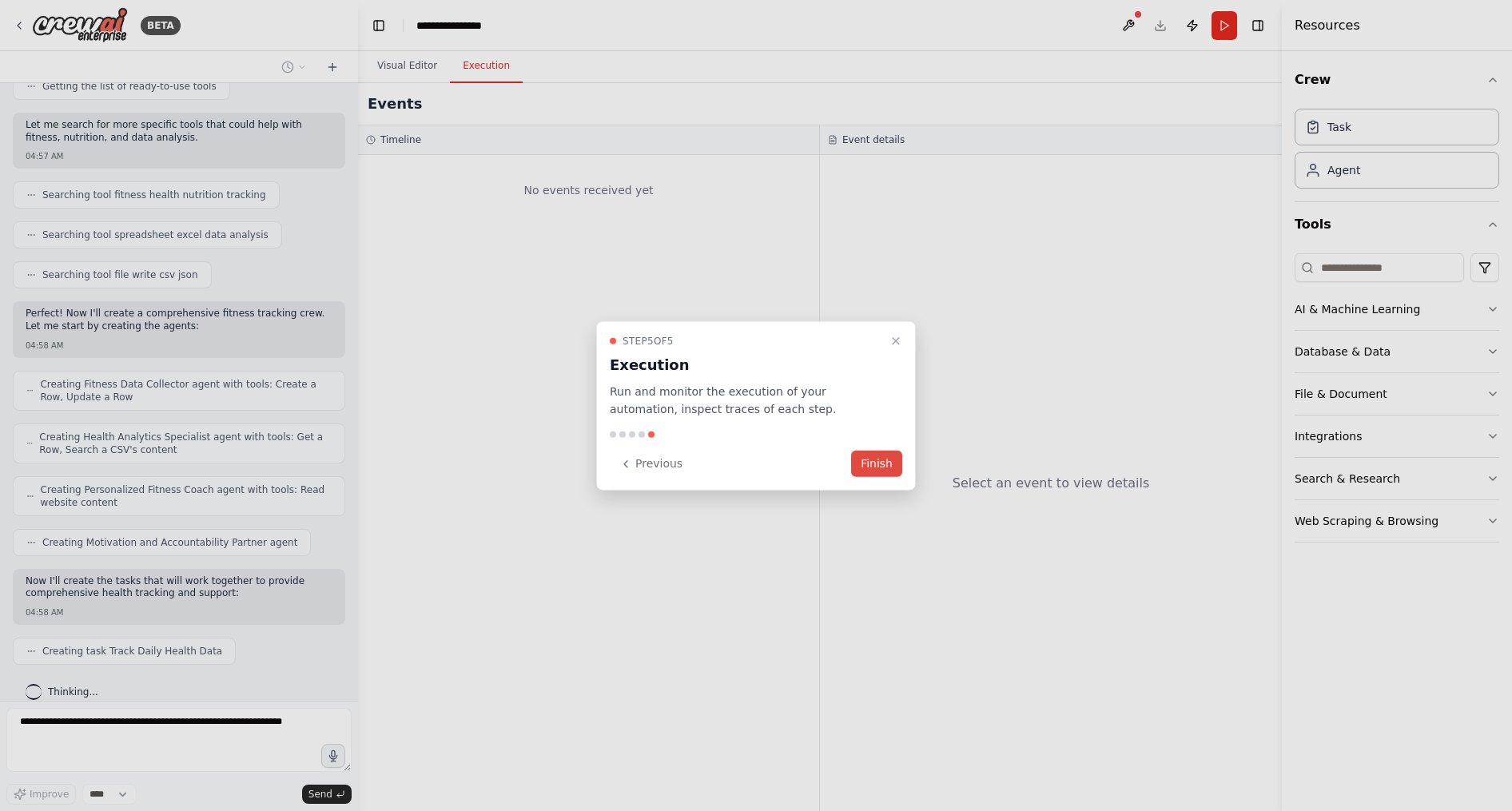
click at [874, 468] on button "Finish" at bounding box center [876, 464] width 51 height 26
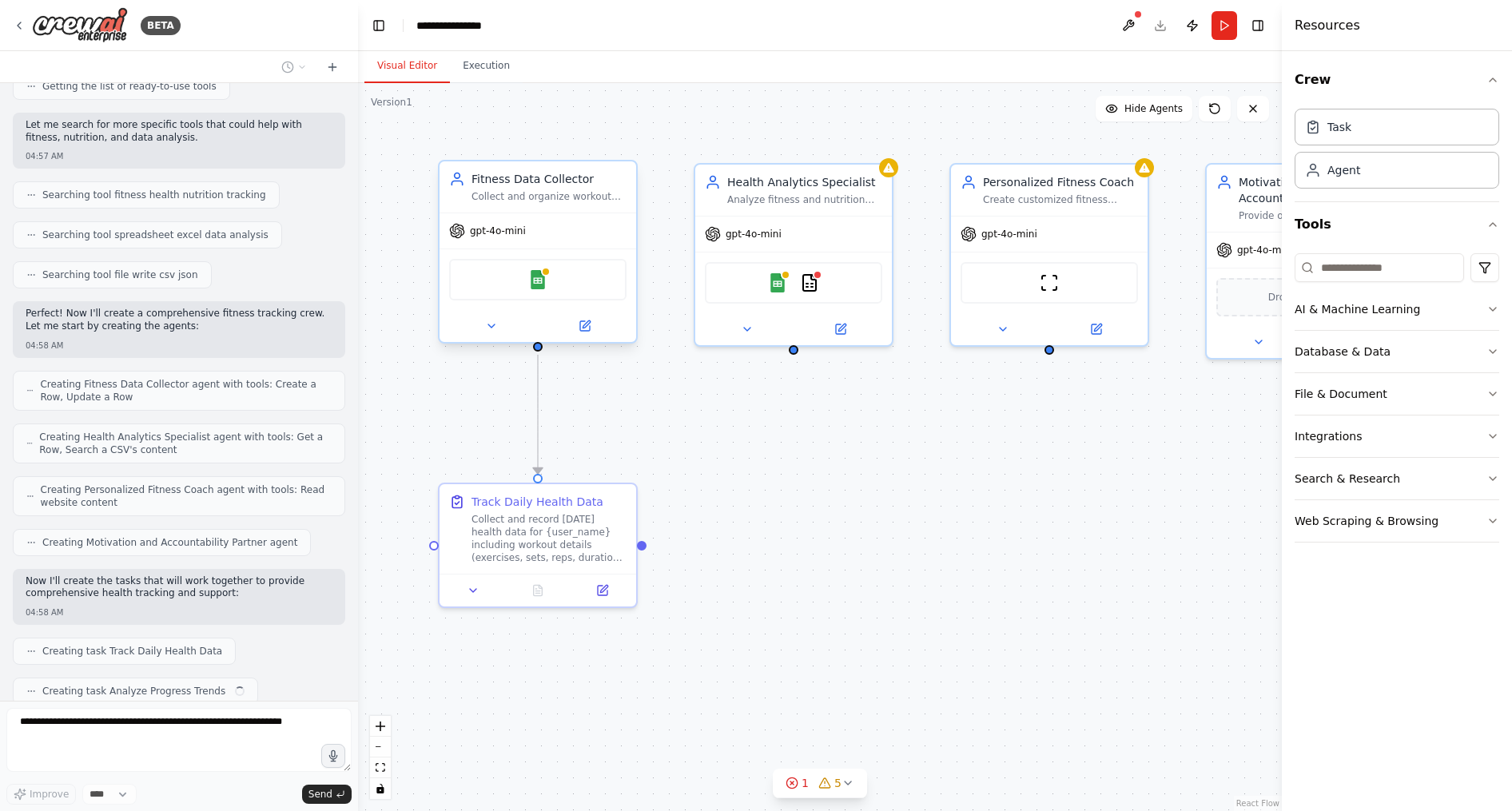
scroll to position [267, 0]
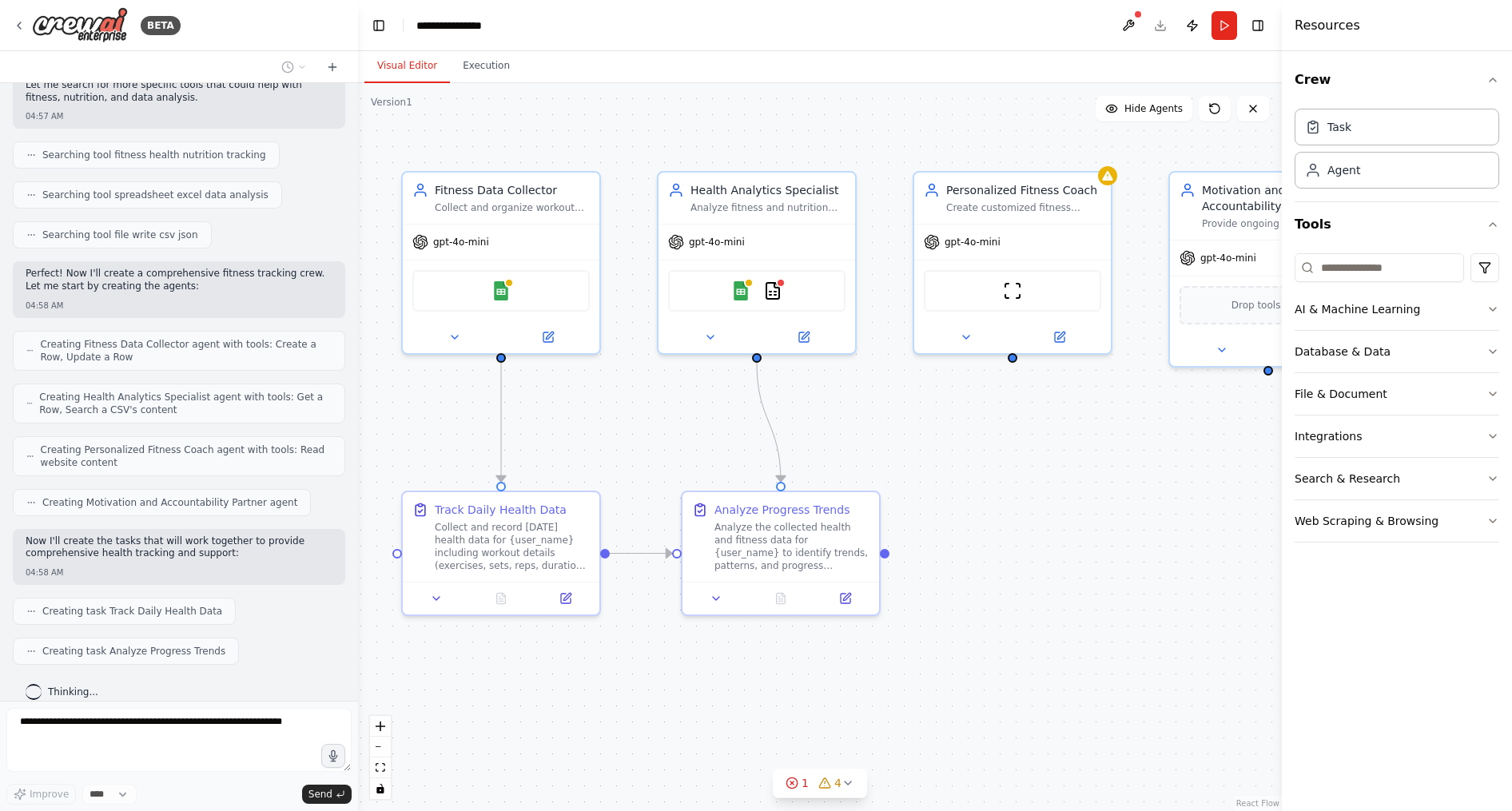
drag, startPoint x: 1020, startPoint y: 423, endPoint x: 983, endPoint y: 431, distance: 37.9
click at [983, 431] on div ".deletable-edge-delete-btn { width: 20px; height: 20px; border: 0px solid #ffff…" at bounding box center [820, 447] width 924 height 728
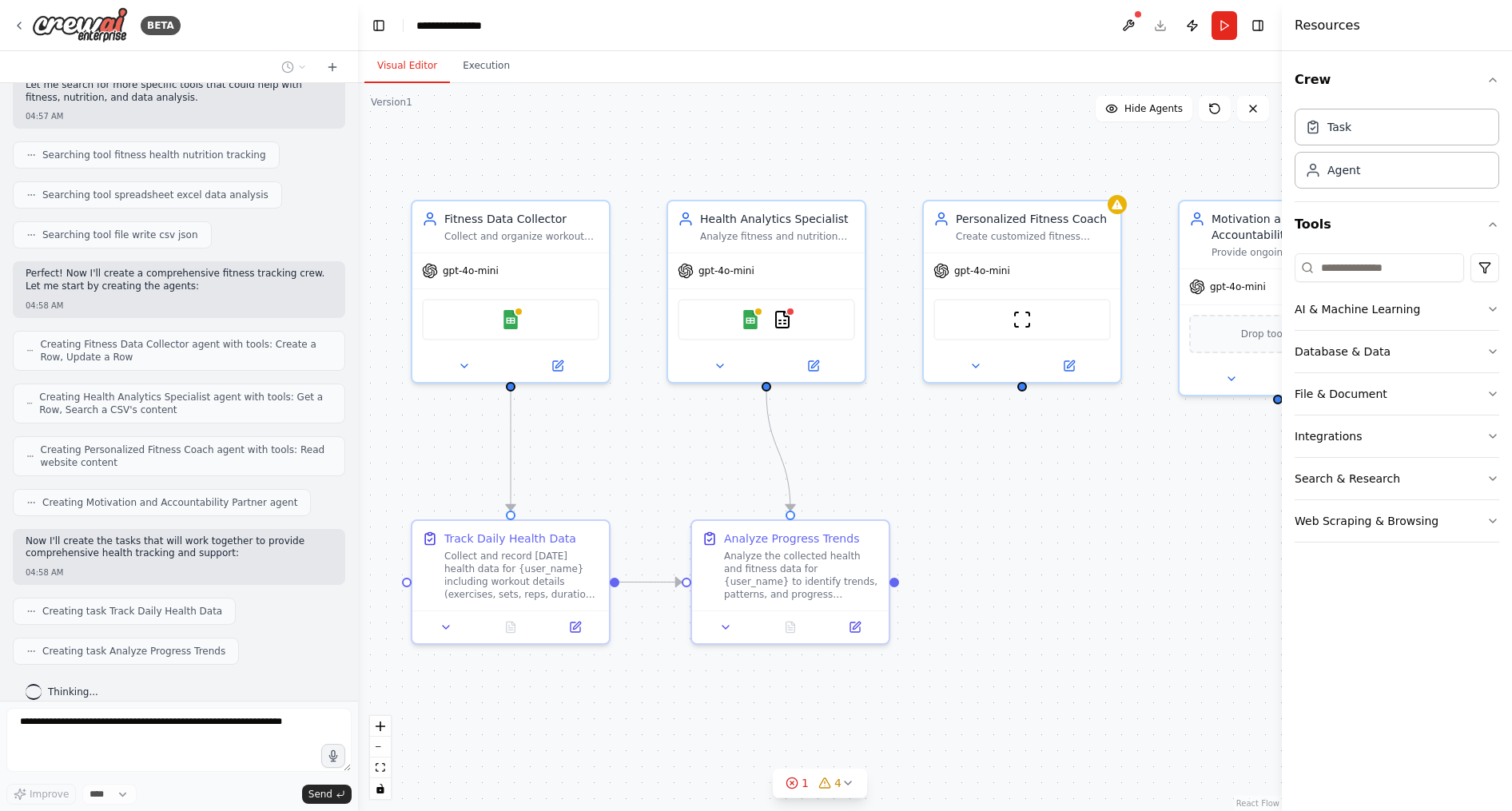
drag, startPoint x: 921, startPoint y: 439, endPoint x: 954, endPoint y: 473, distance: 47.4
click at [954, 473] on div ".deletable-edge-delete-btn { width: 20px; height: 20px; border: 0px solid #ffff…" at bounding box center [820, 447] width 924 height 728
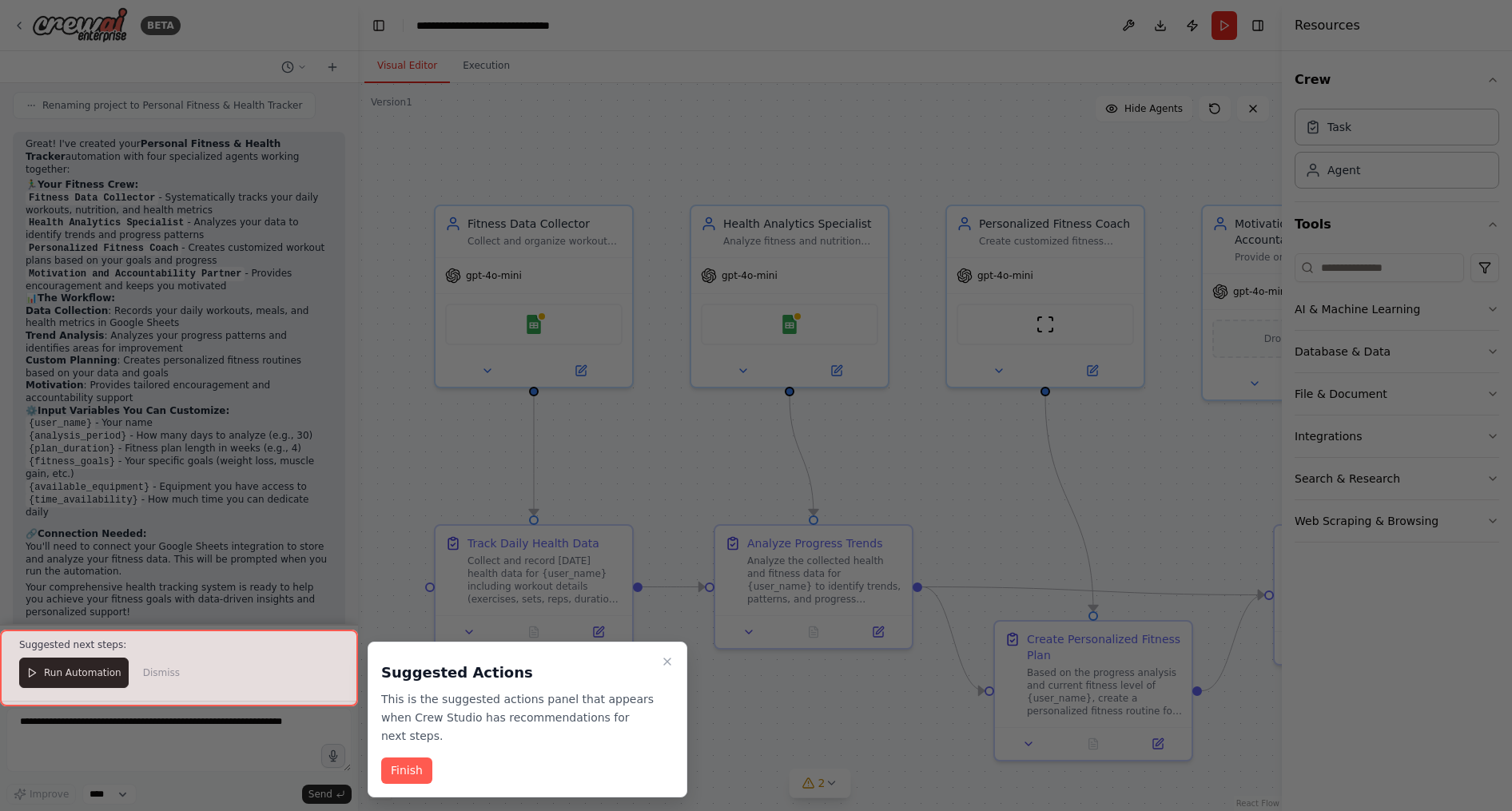
scroll to position [1231, 0]
